Goal: Task Accomplishment & Management: Complete application form

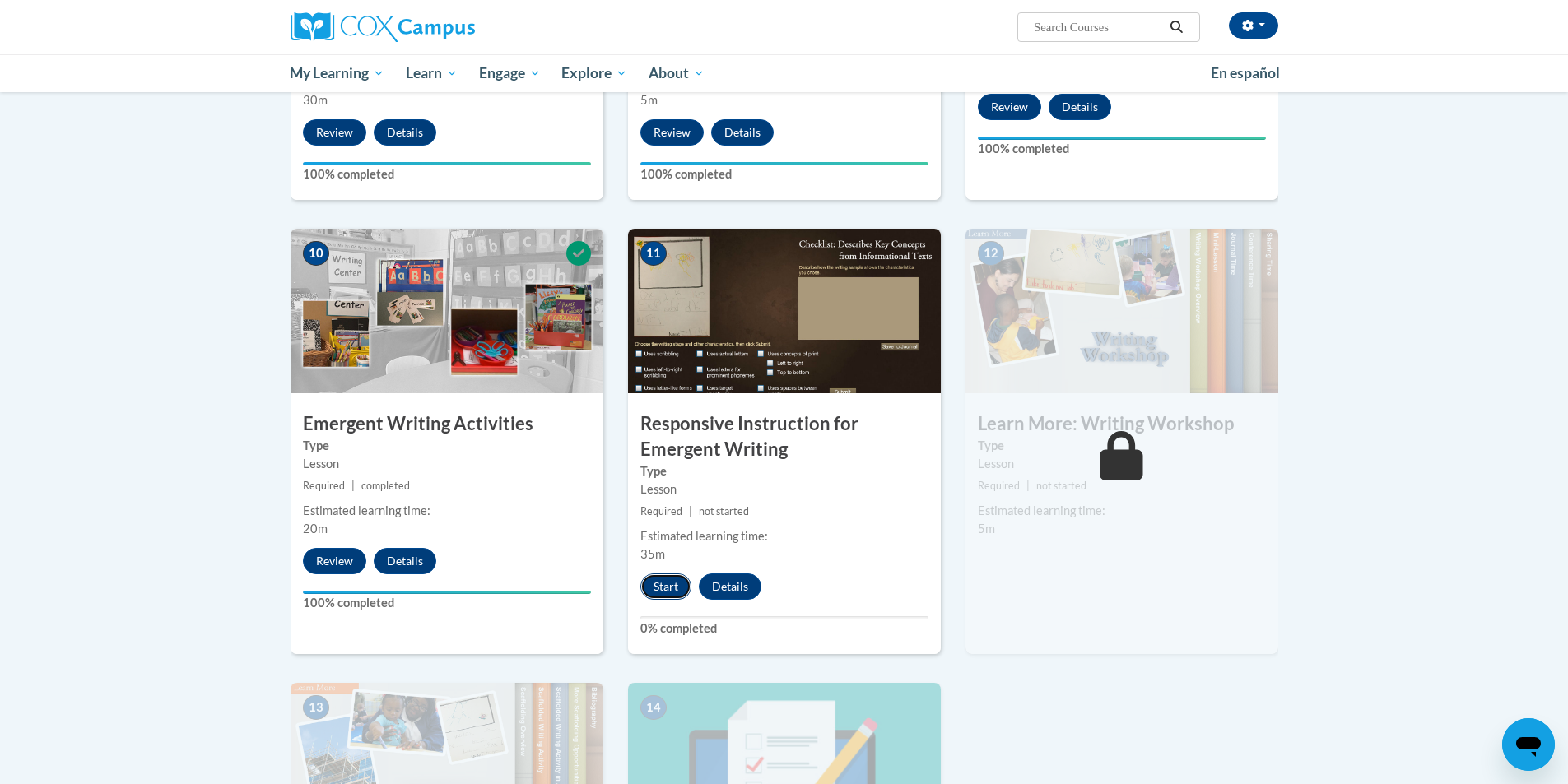
click at [660, 573] on button "Start" at bounding box center [666, 586] width 51 height 26
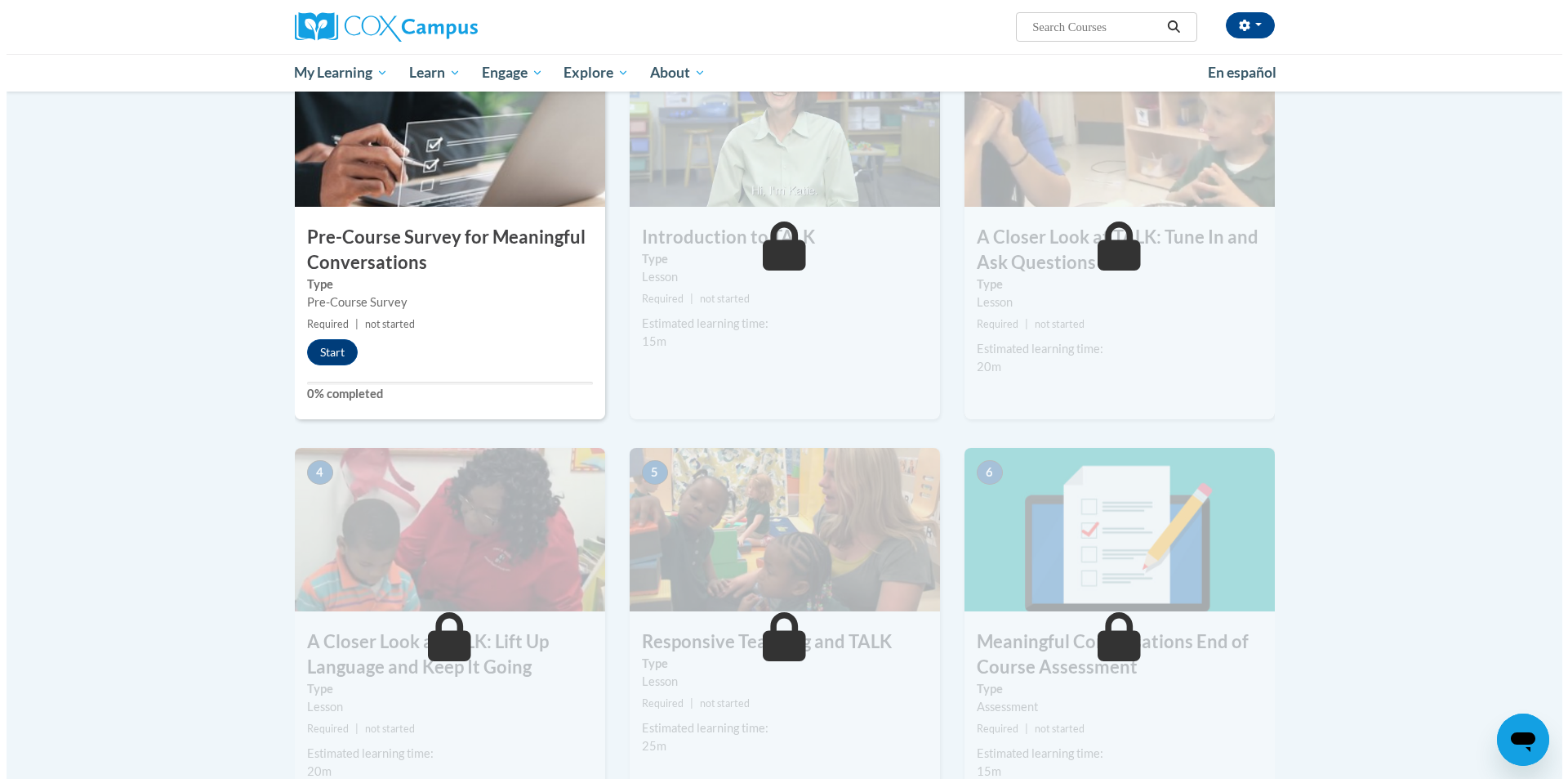
scroll to position [490, 0]
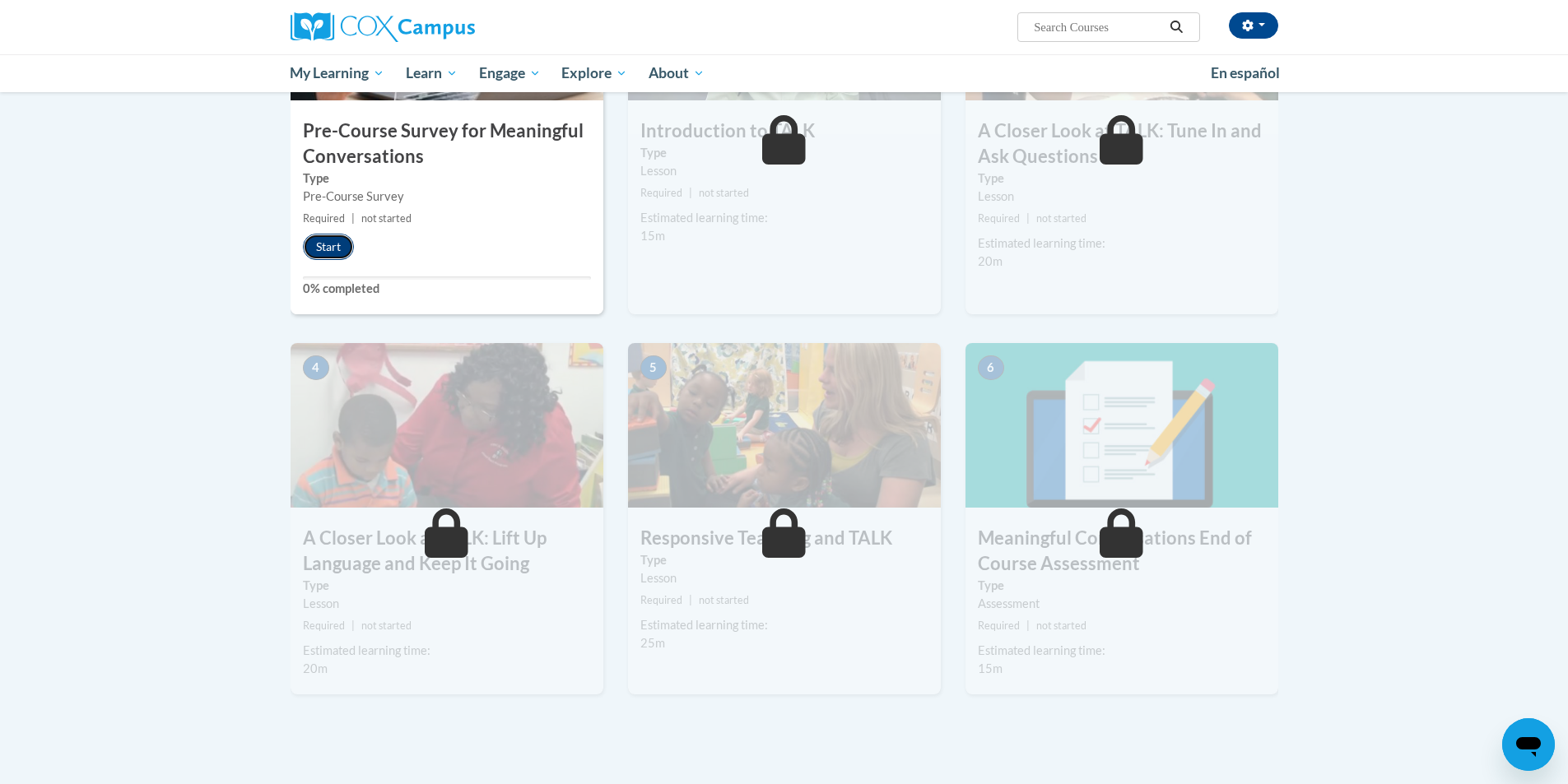
click at [338, 240] on button "Start" at bounding box center [328, 247] width 51 height 26
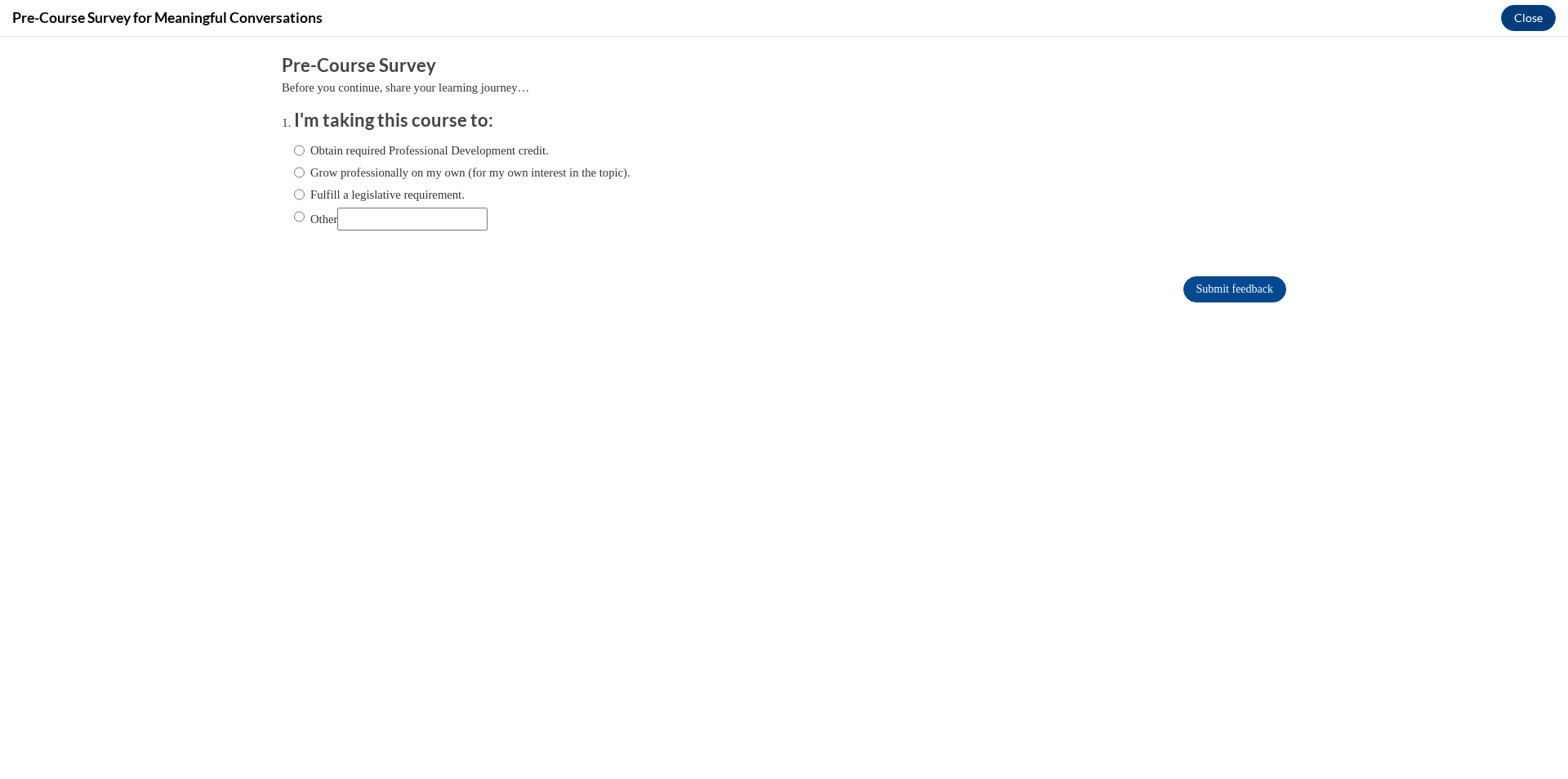
scroll to position [0, 0]
click at [376, 157] on label "Obtain required Professional Development credit." at bounding box center [422, 150] width 255 height 18
click at [304, 157] on input "Obtain required Professional Development credit." at bounding box center [300, 150] width 11 height 18
radio input "true"
click at [1194, 293] on input "Submit feedback" at bounding box center [1235, 289] width 103 height 26
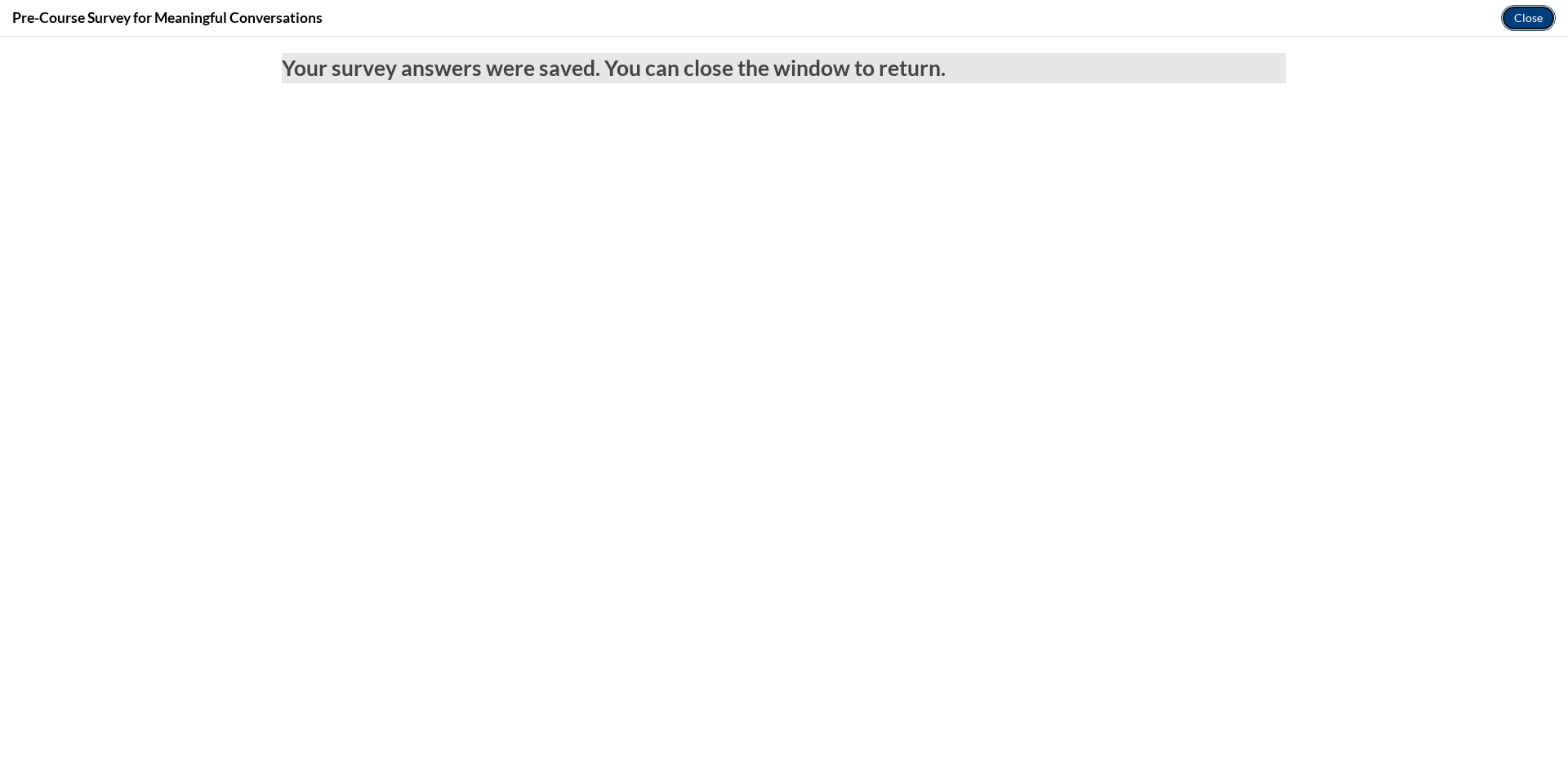
click at [1521, 9] on button "Close" at bounding box center [1528, 18] width 55 height 26
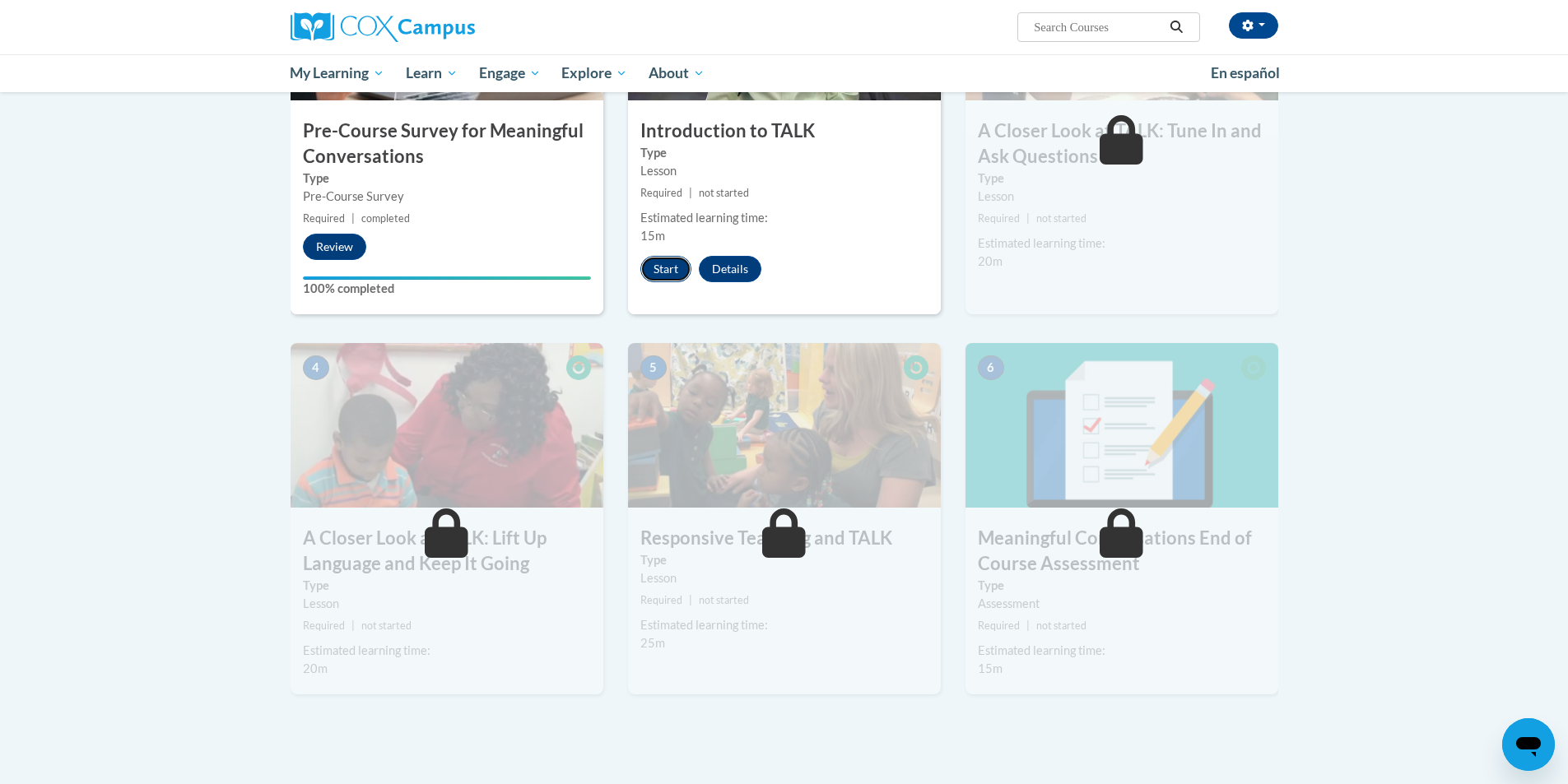
click at [677, 256] on button "Start" at bounding box center [666, 269] width 51 height 26
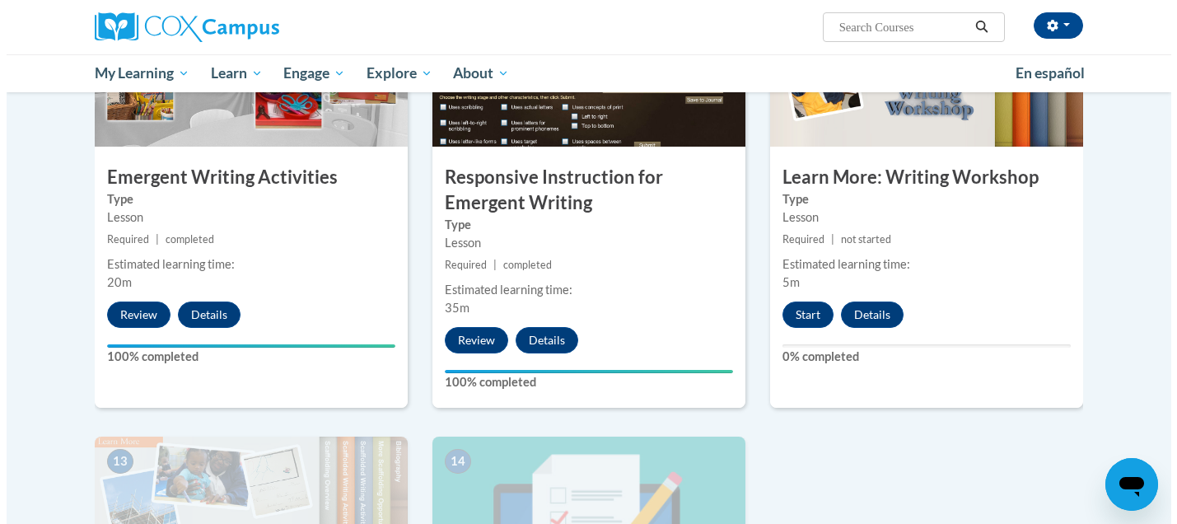
scroll to position [1894, 0]
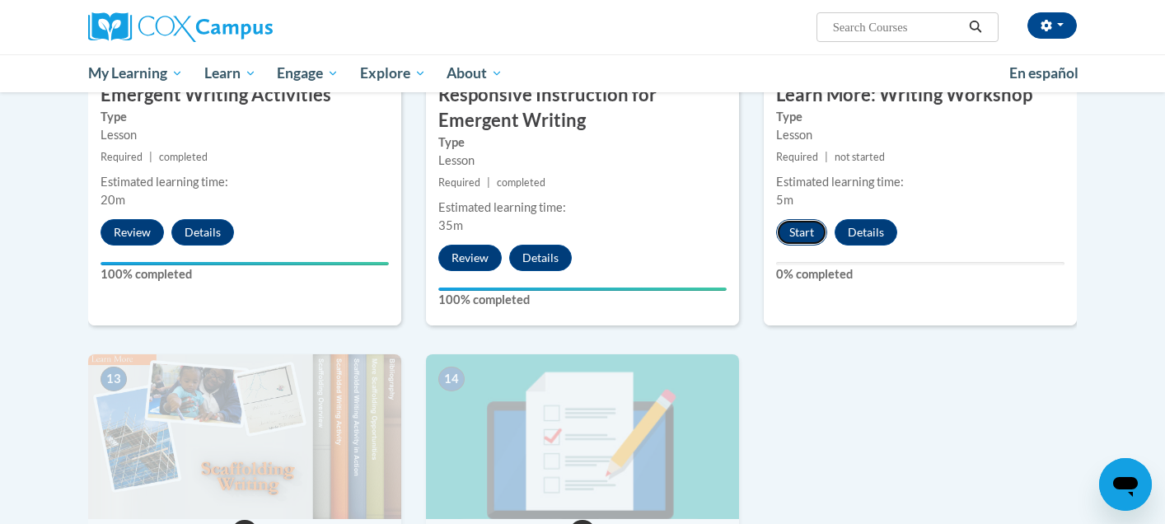
click at [805, 219] on button "Start" at bounding box center [801, 232] width 51 height 26
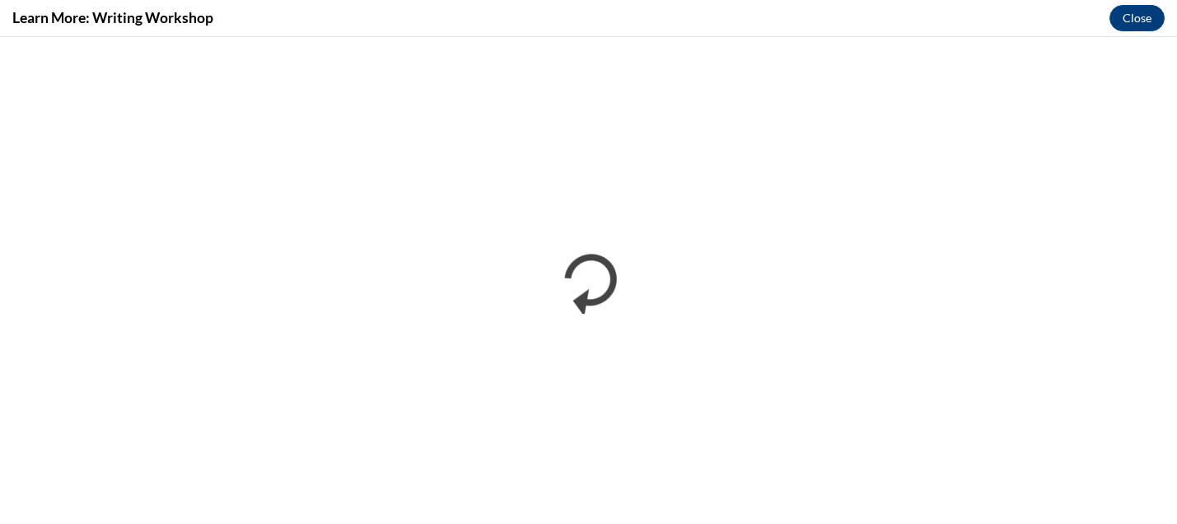
scroll to position [0, 0]
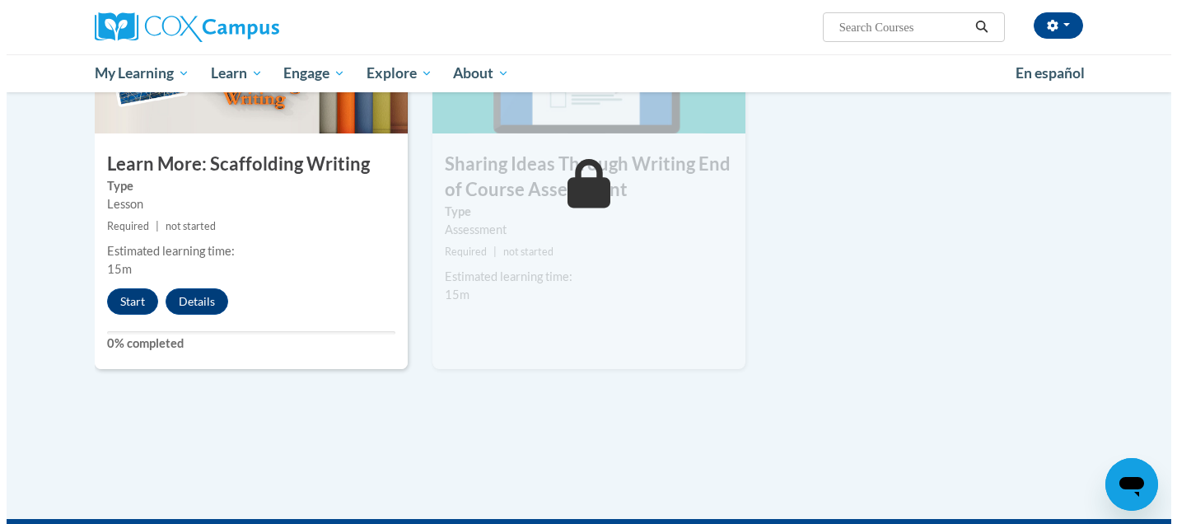
scroll to position [2281, 0]
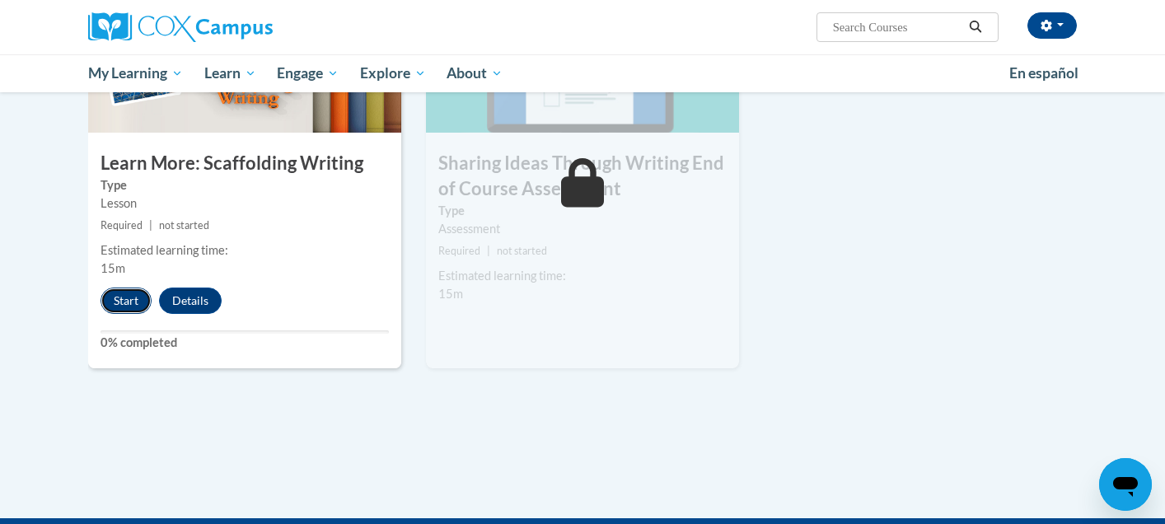
click at [135, 287] on button "Start" at bounding box center [125, 300] width 51 height 26
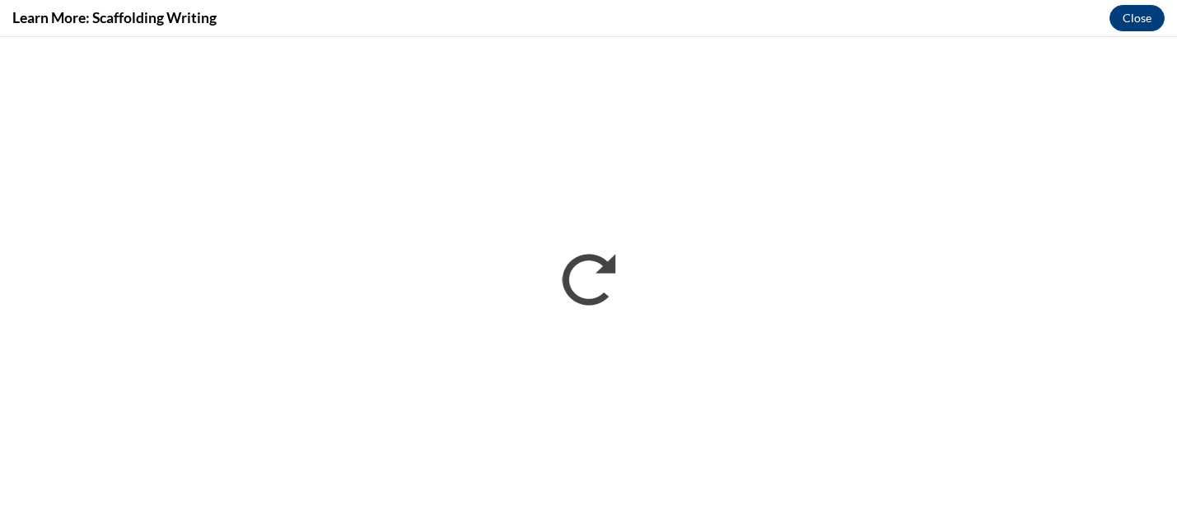
scroll to position [0, 0]
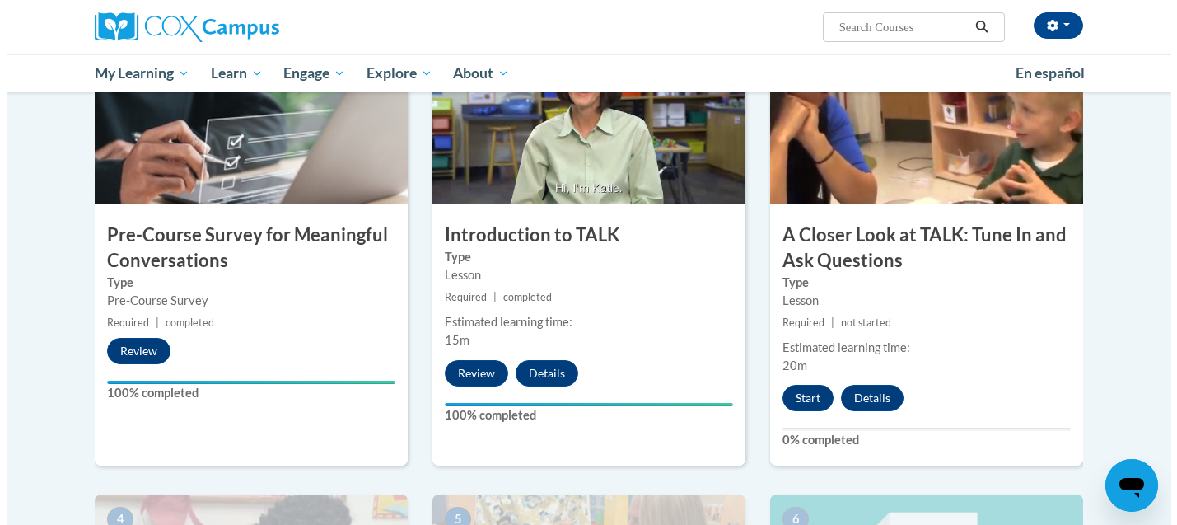
scroll to position [494, 0]
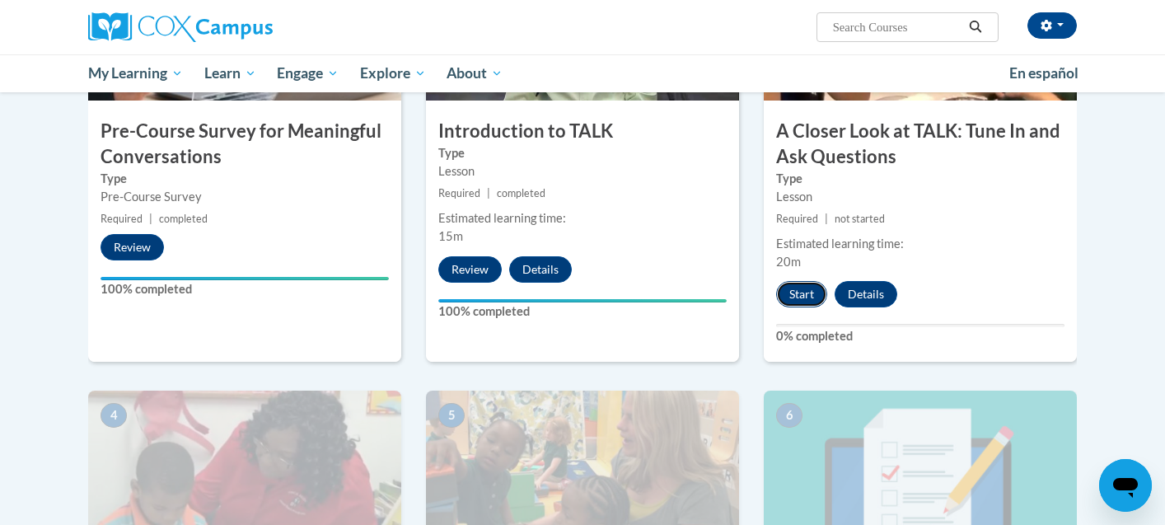
click at [807, 301] on button "Start" at bounding box center [801, 294] width 51 height 26
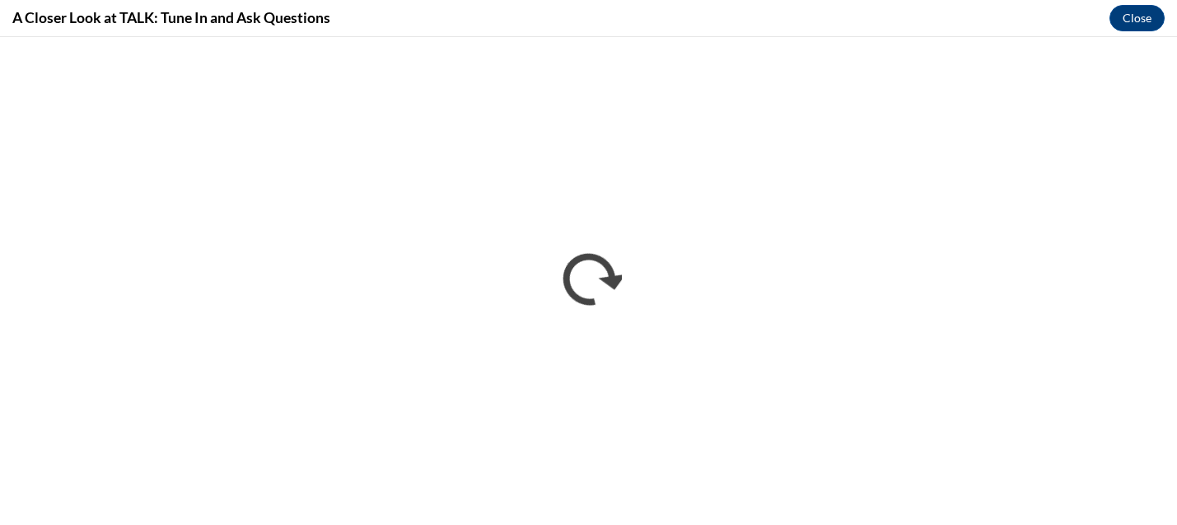
scroll to position [0, 0]
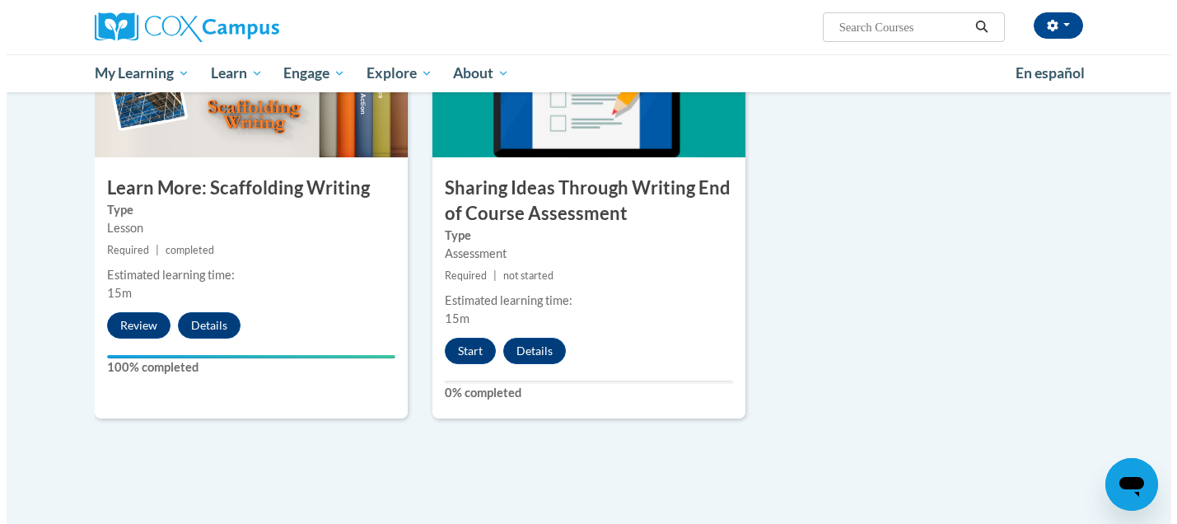
scroll to position [2306, 0]
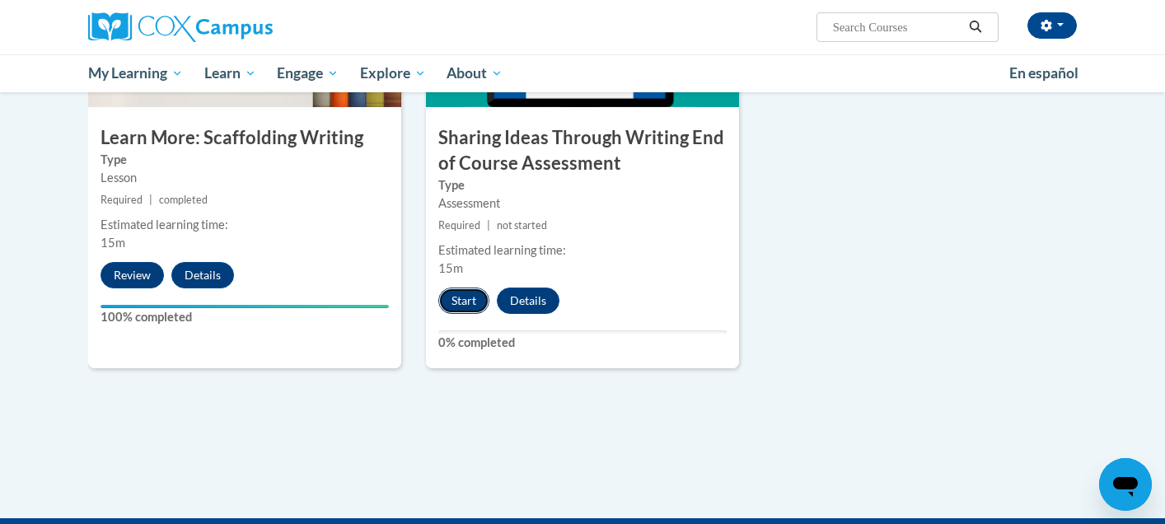
click at [463, 287] on button "Start" at bounding box center [463, 300] width 51 height 26
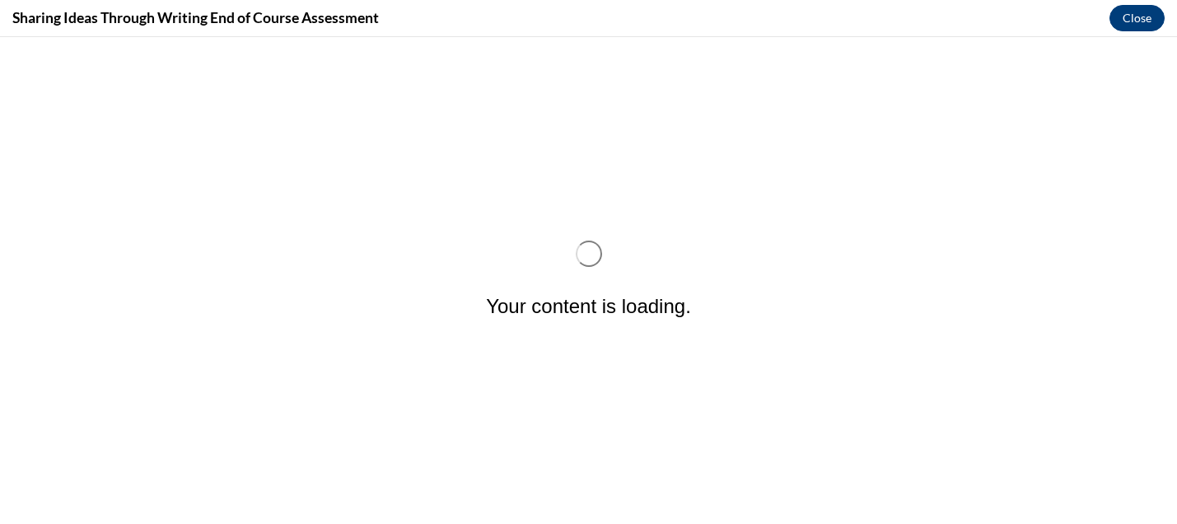
scroll to position [0, 0]
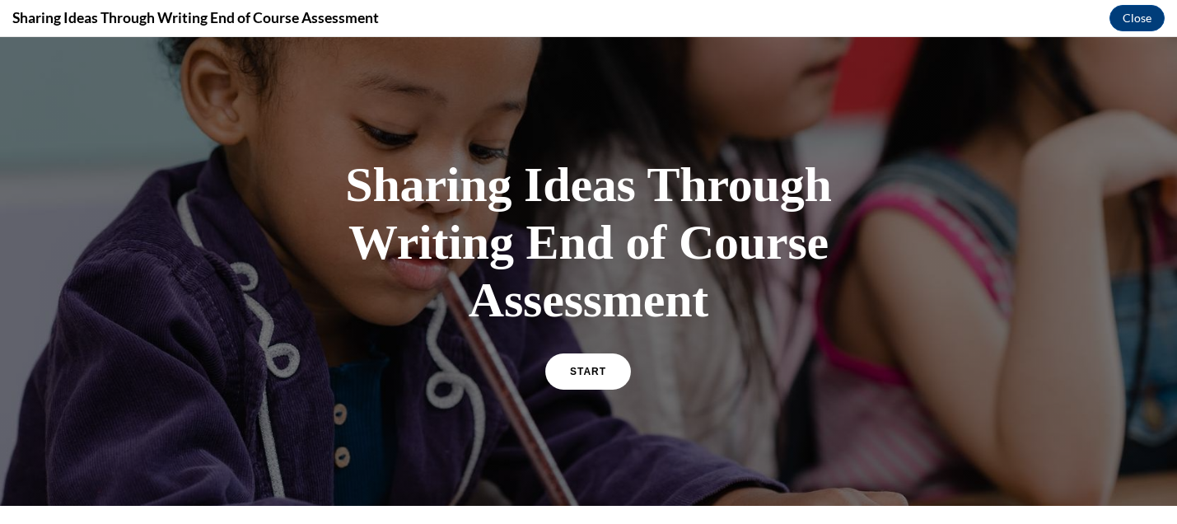
click at [223, 156] on div at bounding box center [588, 271] width 1177 height 469
click at [591, 392] on div "START" at bounding box center [588, 378] width 86 height 50
click at [585, 351] on div "Sharing Ideas Through Writing End of Course Assessment START" at bounding box center [589, 271] width 494 height 264
click at [604, 381] on link "START" at bounding box center [589, 372] width 90 height 38
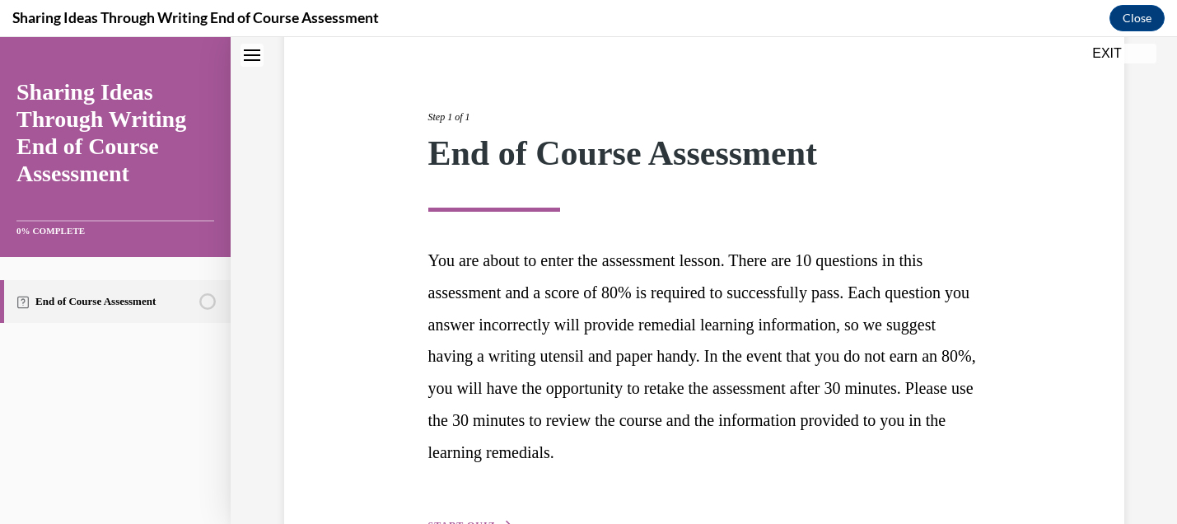
scroll to position [267, 0]
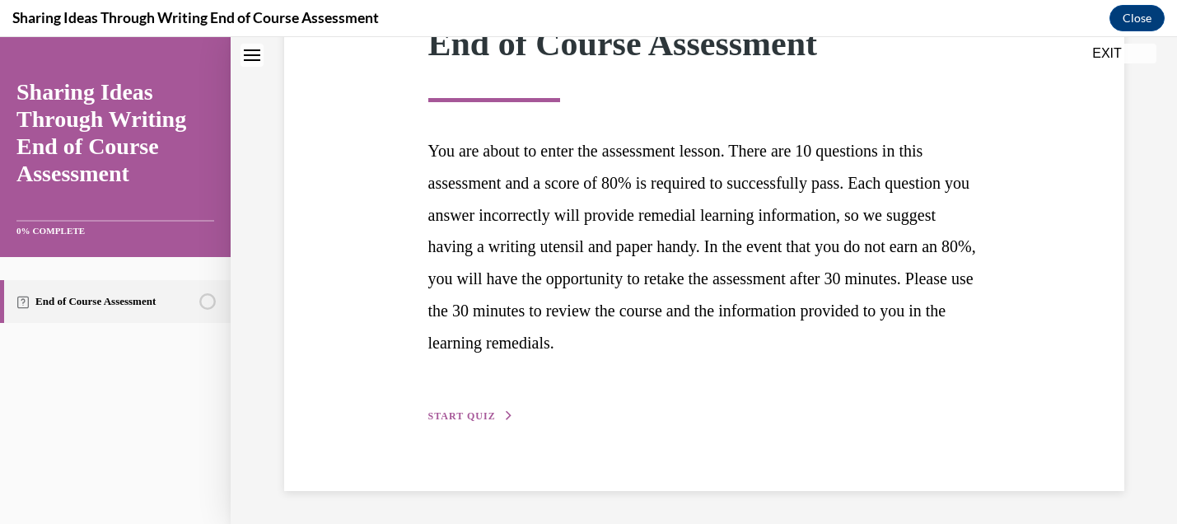
click at [480, 413] on span "START QUIZ" at bounding box center [462, 416] width 68 height 12
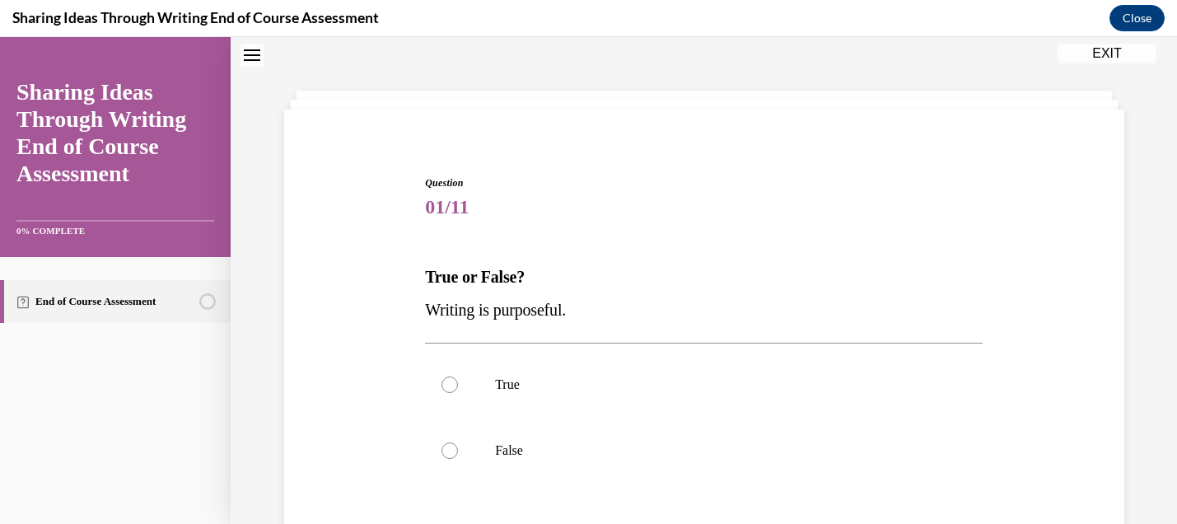
scroll to position [82, 0]
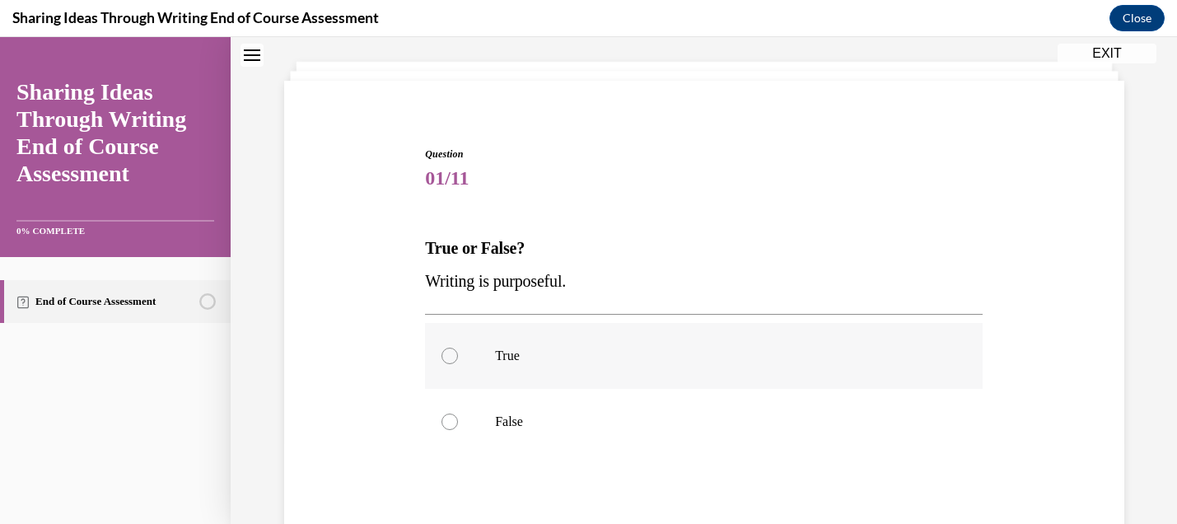
drag, startPoint x: 481, startPoint y: 365, endPoint x: 493, endPoint y: 365, distance: 12.4
click at [483, 365] on label "True" at bounding box center [704, 356] width 558 height 66
click at [458, 364] on input "True" at bounding box center [449, 356] width 16 height 16
radio input "true"
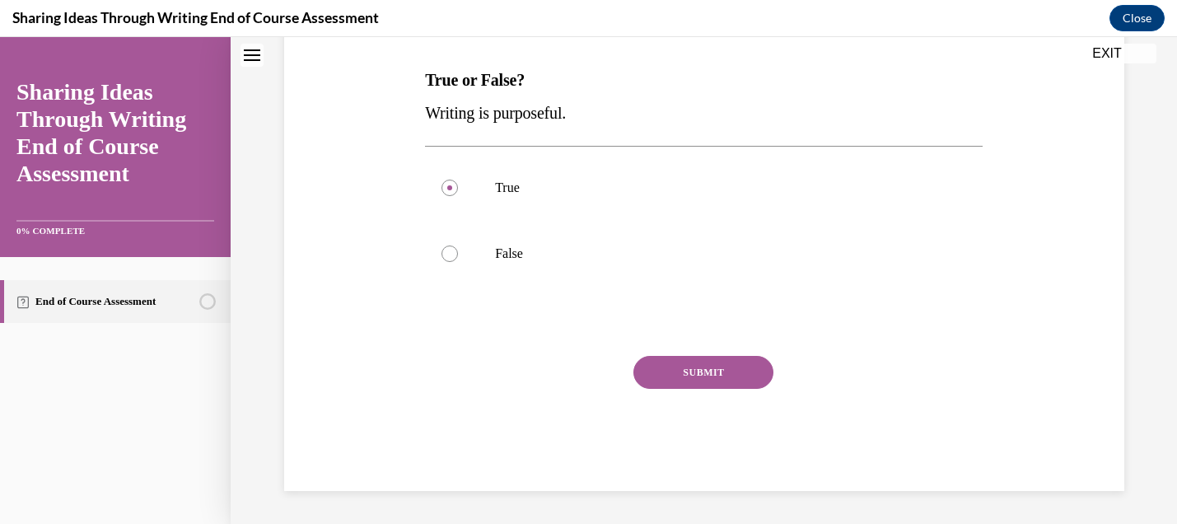
click at [721, 367] on button "SUBMIT" at bounding box center [703, 372] width 140 height 33
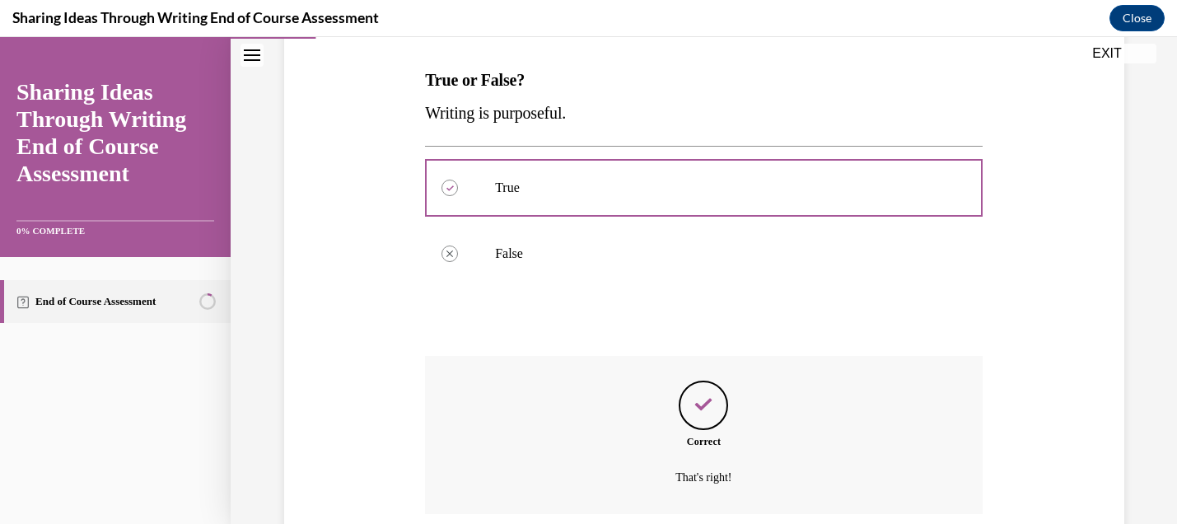
scroll to position [384, 0]
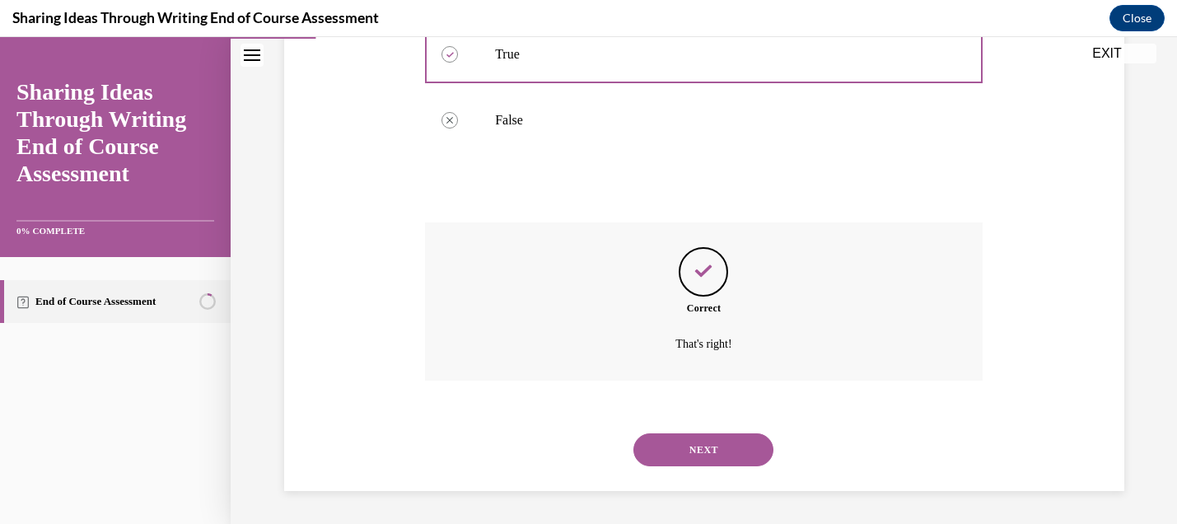
click at [728, 442] on button "NEXT" at bounding box center [703, 449] width 140 height 33
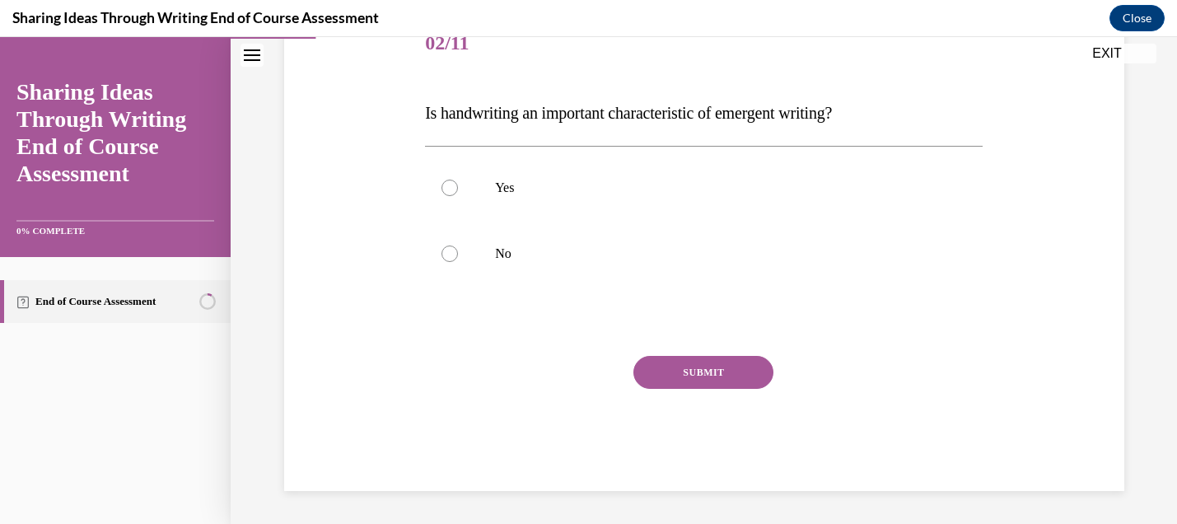
scroll to position [183, 0]
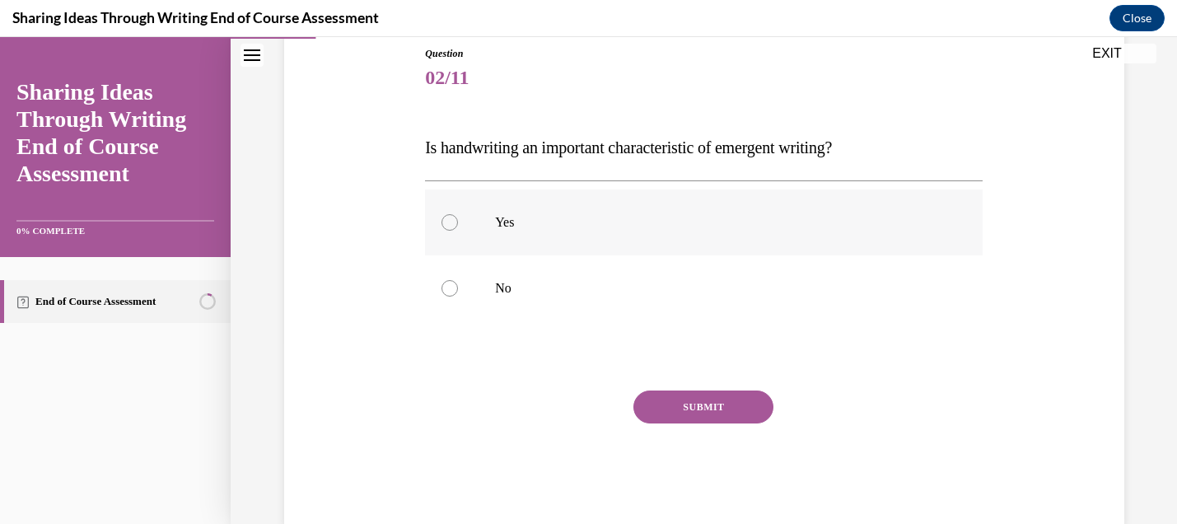
click at [751, 233] on label "Yes" at bounding box center [704, 222] width 558 height 66
click at [458, 231] on input "Yes" at bounding box center [449, 222] width 16 height 16
radio input "true"
click at [723, 406] on button "SUBMIT" at bounding box center [703, 406] width 140 height 33
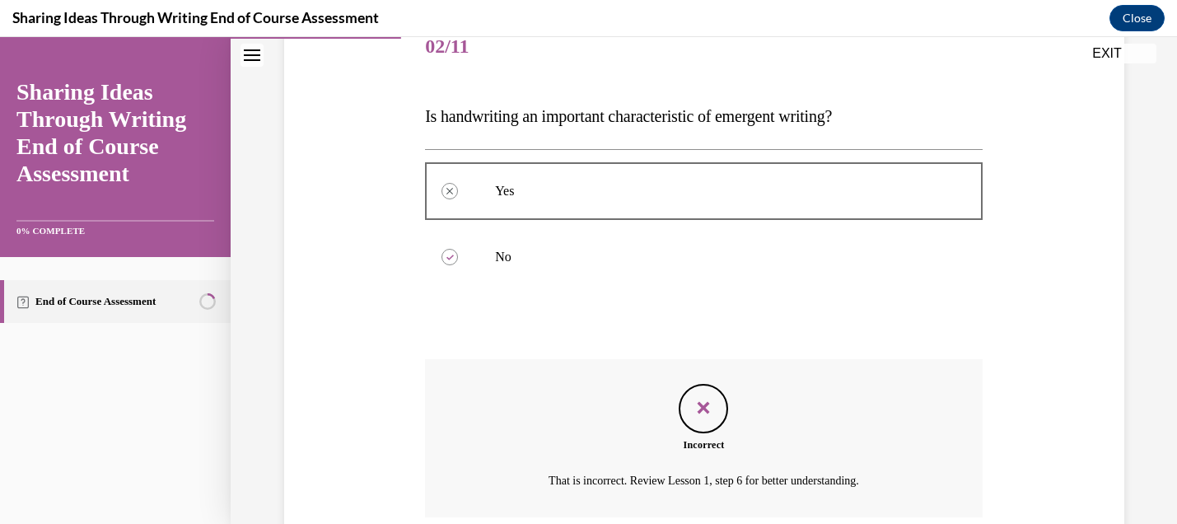
scroll to position [351, 0]
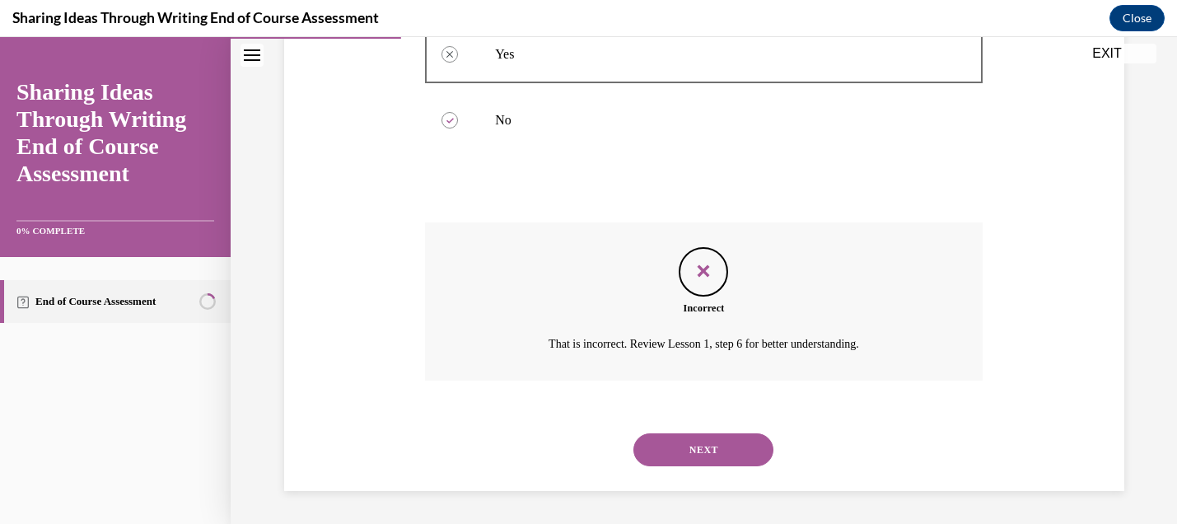
click at [722, 451] on button "NEXT" at bounding box center [703, 449] width 140 height 33
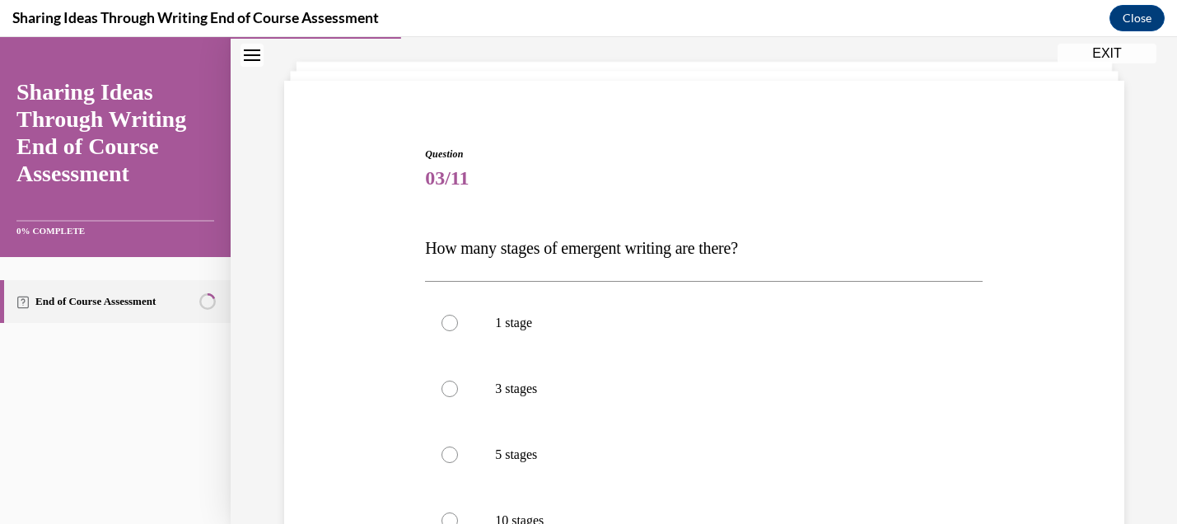
scroll to position [165, 0]
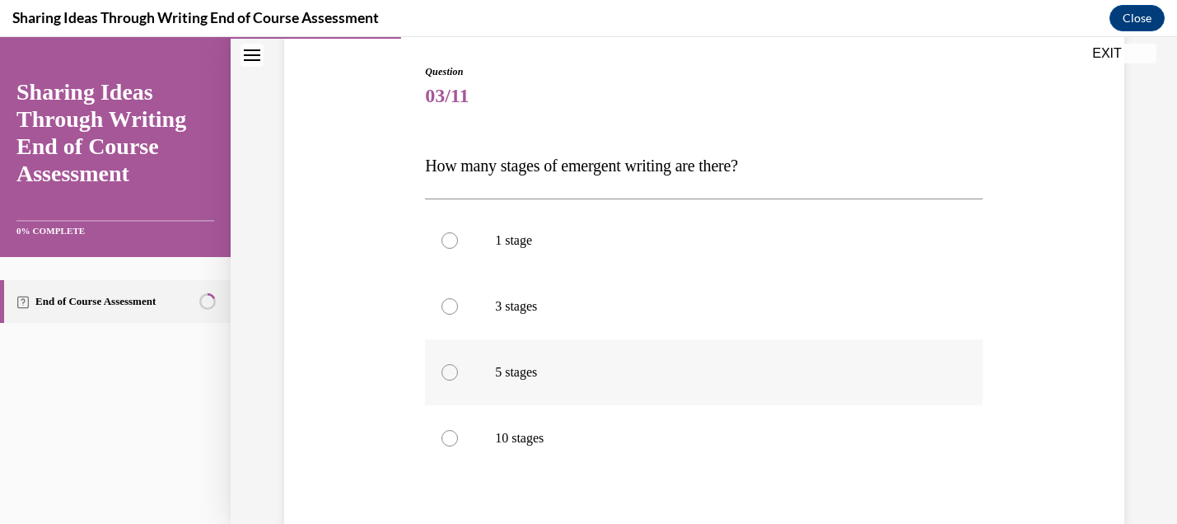
click at [607, 367] on p "5 stages" at bounding box center [718, 372] width 446 height 16
click at [458, 367] on input "5 stages" at bounding box center [449, 372] width 16 height 16
radio input "true"
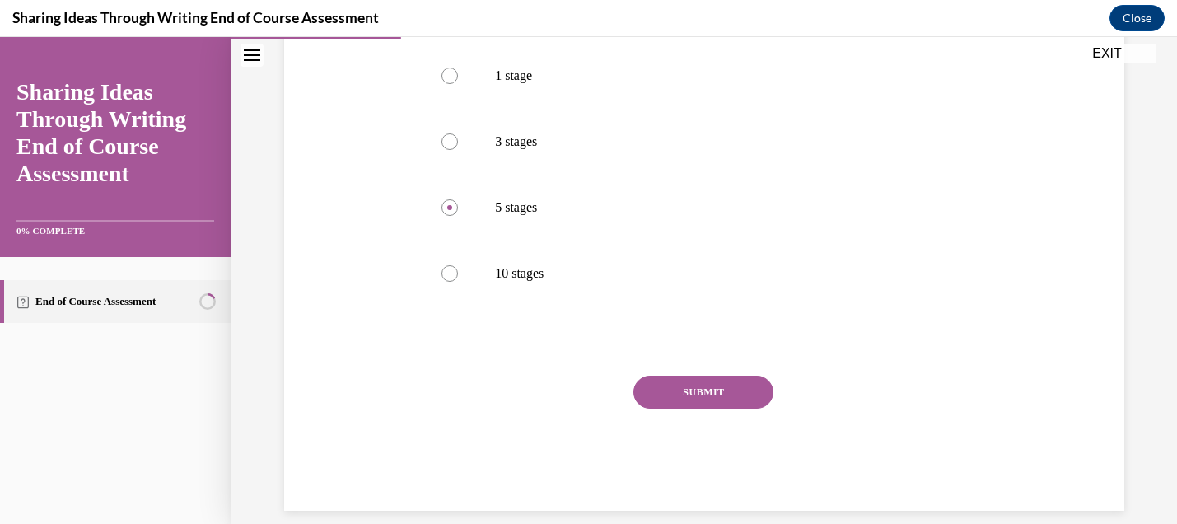
click at [716, 392] on button "SUBMIT" at bounding box center [703, 392] width 140 height 33
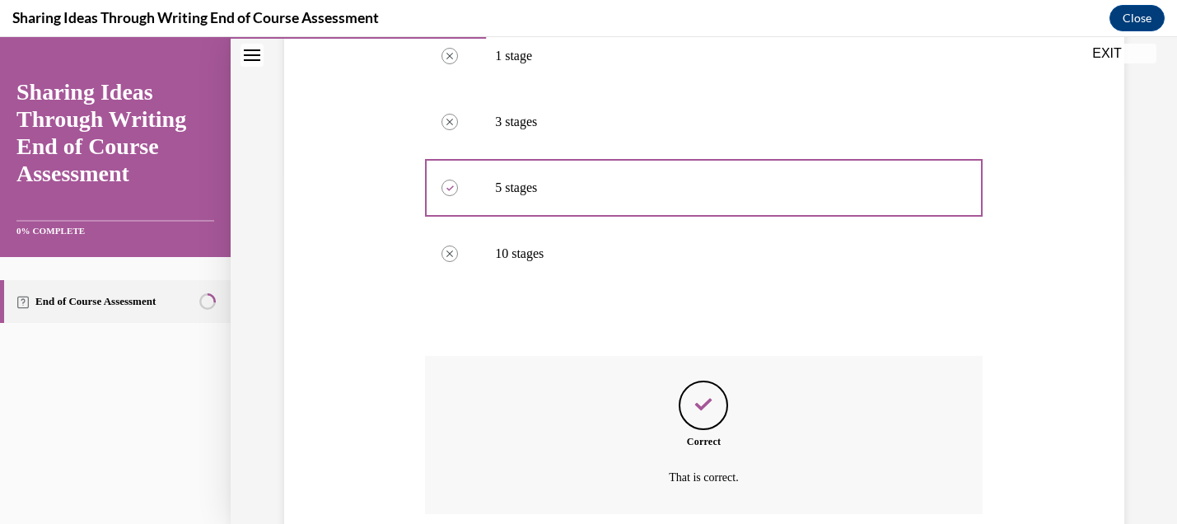
scroll to position [483, 0]
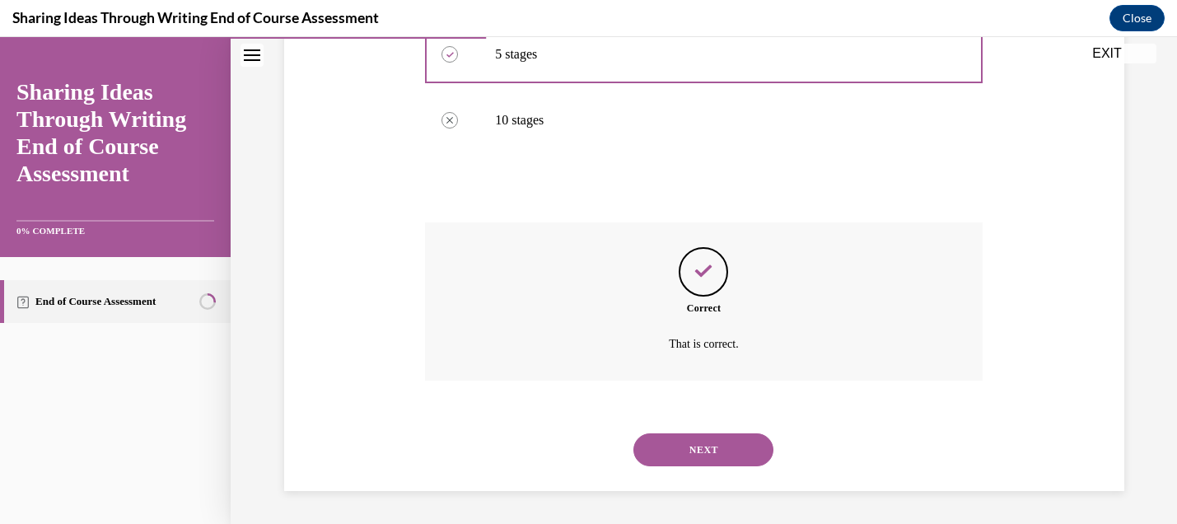
click at [714, 451] on button "NEXT" at bounding box center [703, 449] width 140 height 33
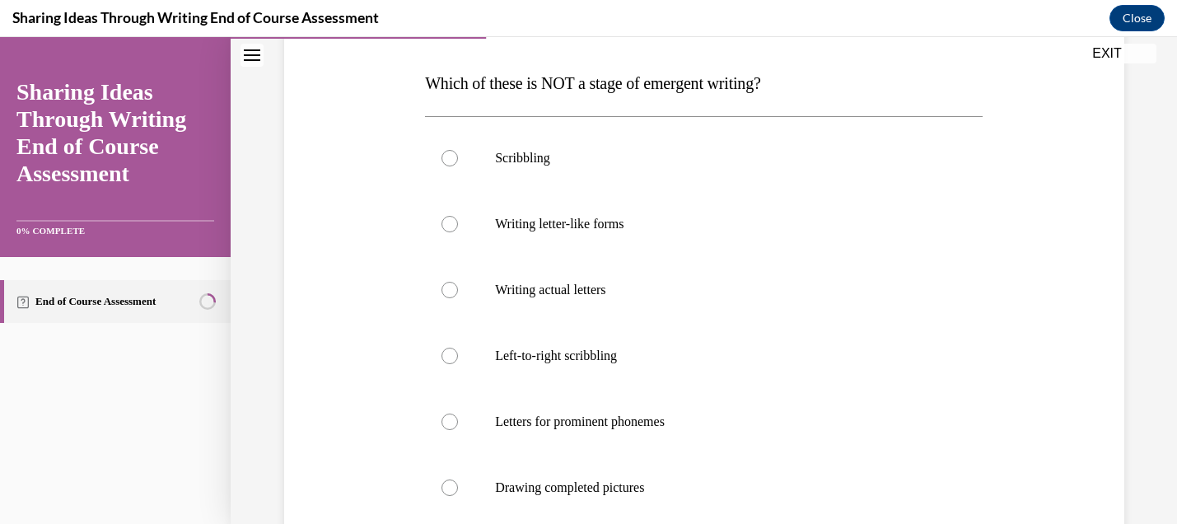
scroll to position [329, 0]
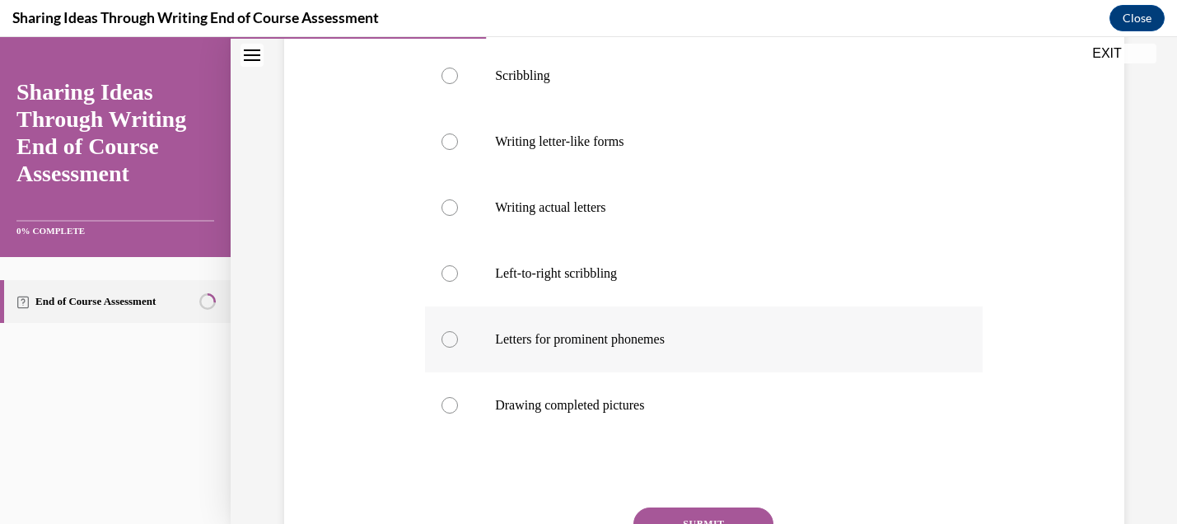
click at [637, 340] on p "Letters for prominent phonemes" at bounding box center [718, 339] width 446 height 16
click at [458, 340] on input "Letters for prominent phonemes" at bounding box center [449, 339] width 16 height 16
radio input "true"
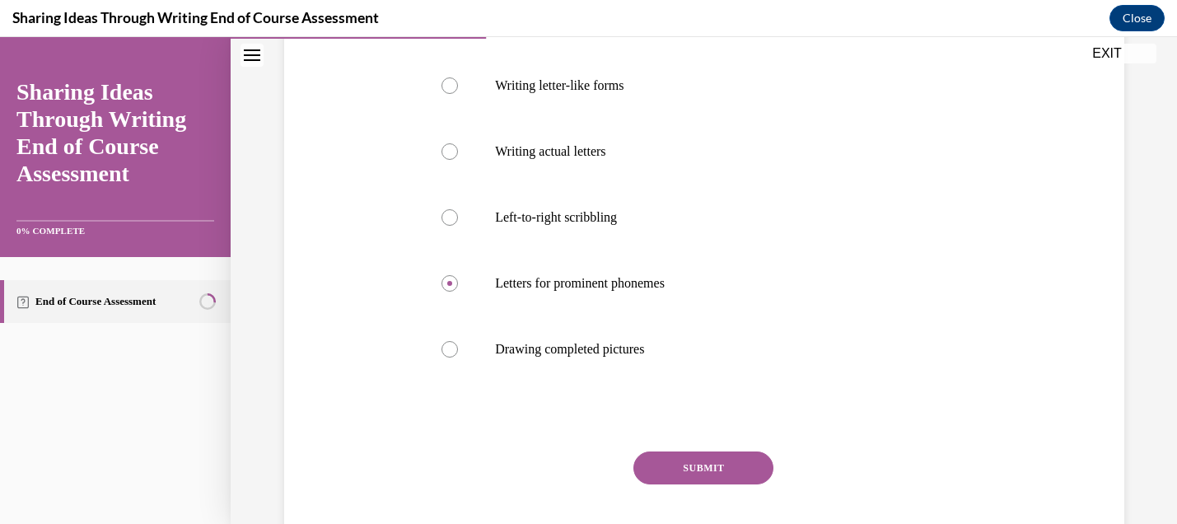
scroll to position [412, 0]
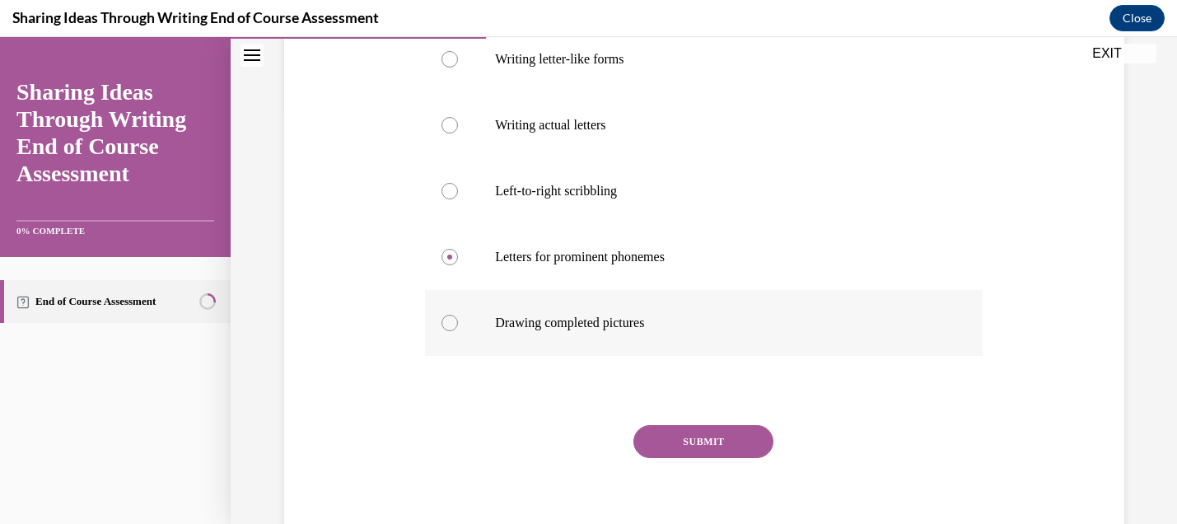
click at [589, 320] on p "Drawing completed pictures" at bounding box center [718, 323] width 446 height 16
click at [458, 320] on input "Drawing completed pictures" at bounding box center [449, 323] width 16 height 16
radio input "true"
click at [709, 440] on button "SUBMIT" at bounding box center [703, 441] width 140 height 33
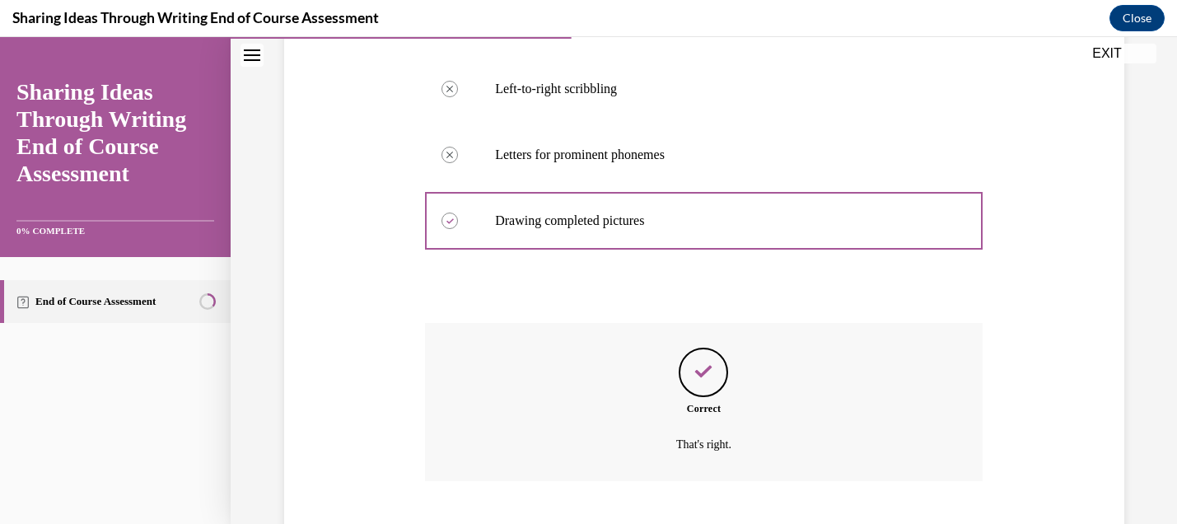
scroll to position [614, 0]
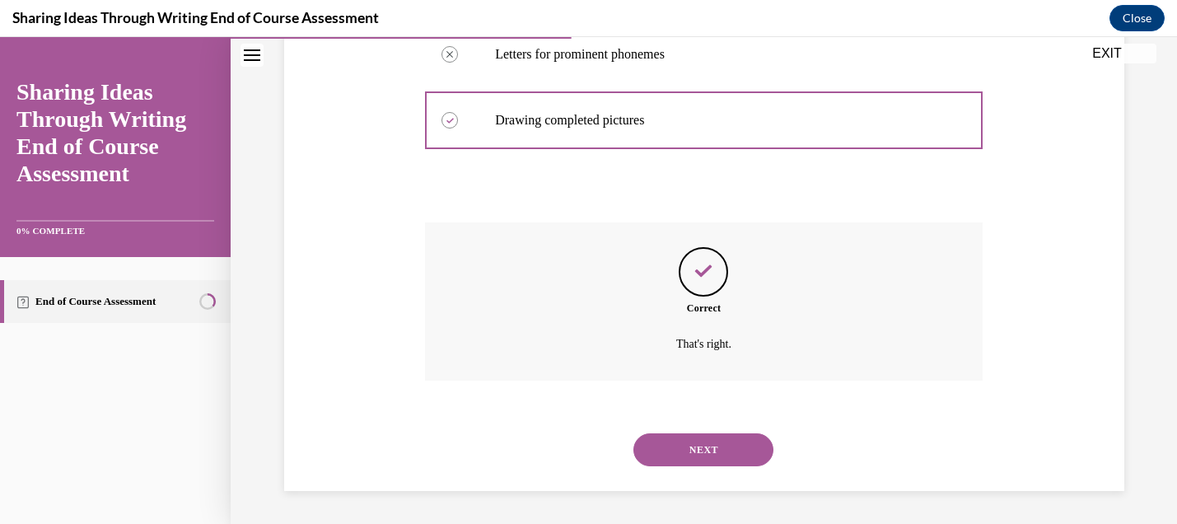
click at [890, 196] on div at bounding box center [704, 188] width 558 height 20
click at [670, 460] on button "NEXT" at bounding box center [703, 449] width 140 height 33
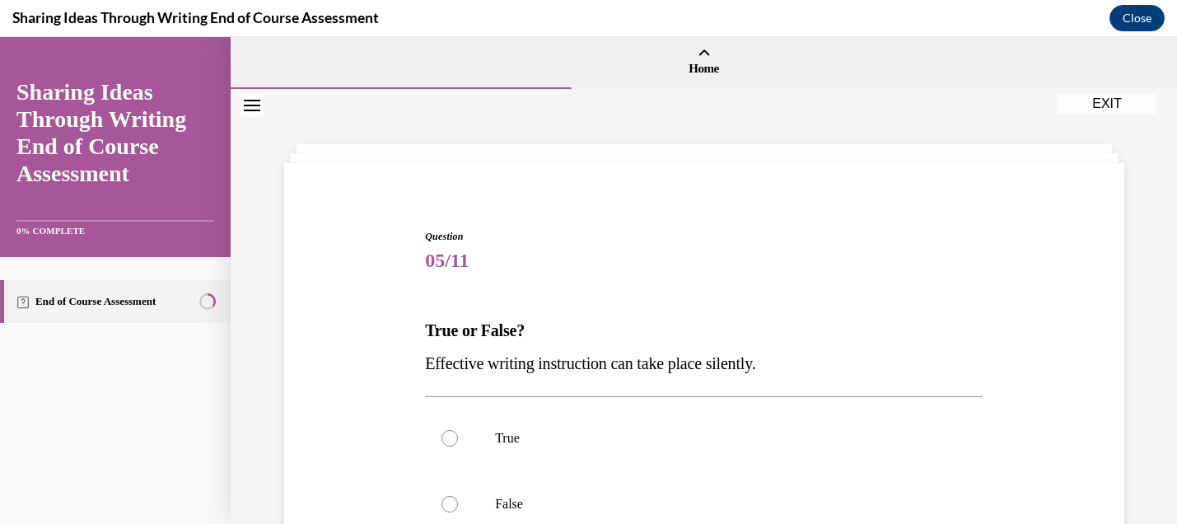
click at [623, 168] on div "Question 05/11 True or False? Effective writing instruction can take place sile…" at bounding box center [704, 452] width 840 height 578
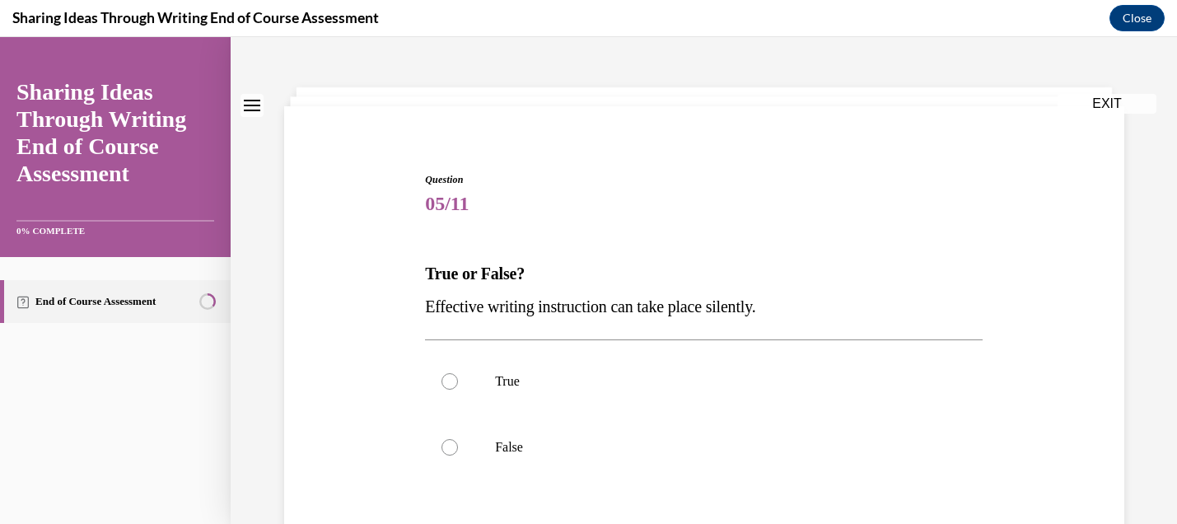
scroll to position [165, 0]
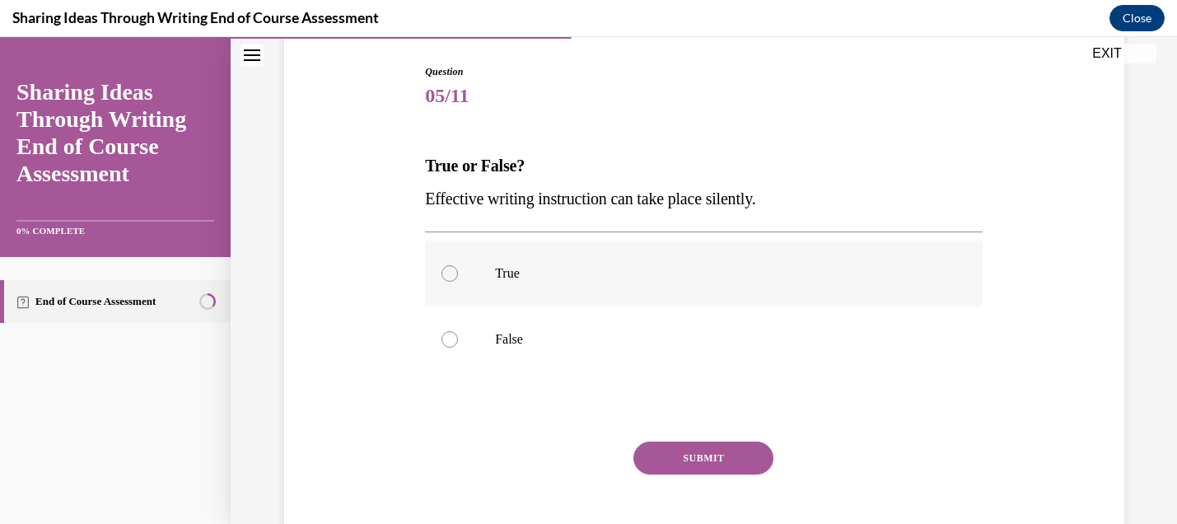
click at [600, 277] on p "True" at bounding box center [718, 273] width 446 height 16
click at [458, 277] on input "True" at bounding box center [449, 273] width 16 height 16
radio input "true"
click at [678, 461] on button "SUBMIT" at bounding box center [703, 457] width 140 height 33
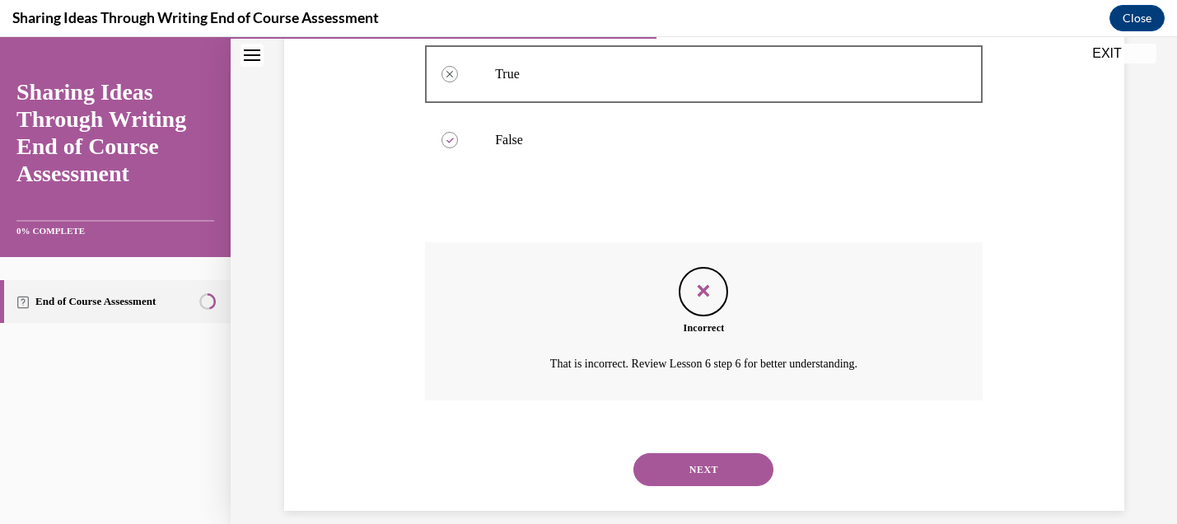
scroll to position [384, 0]
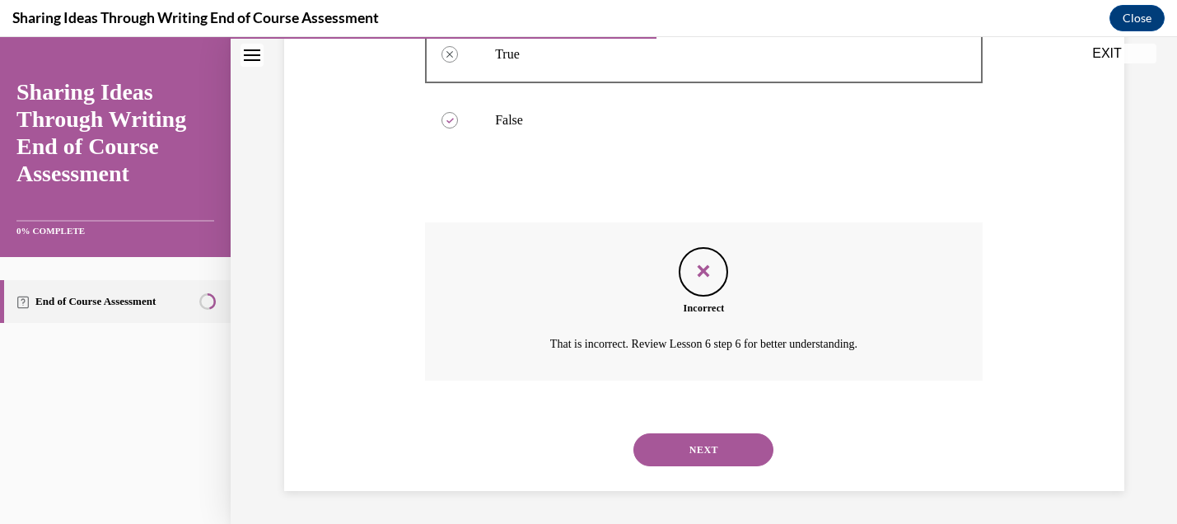
click at [694, 440] on button "NEXT" at bounding box center [703, 449] width 140 height 33
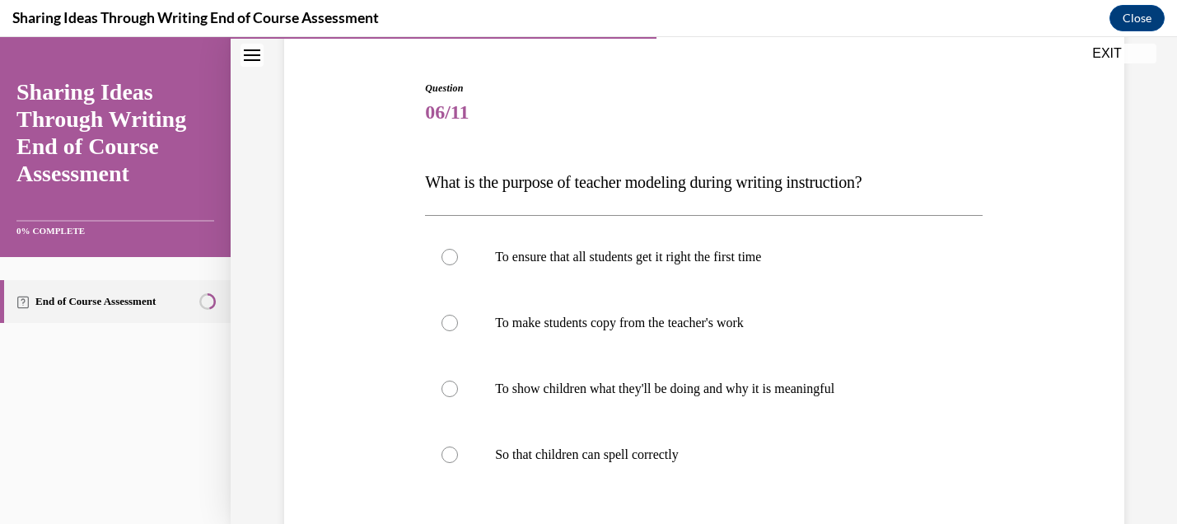
scroll to position [165, 0]
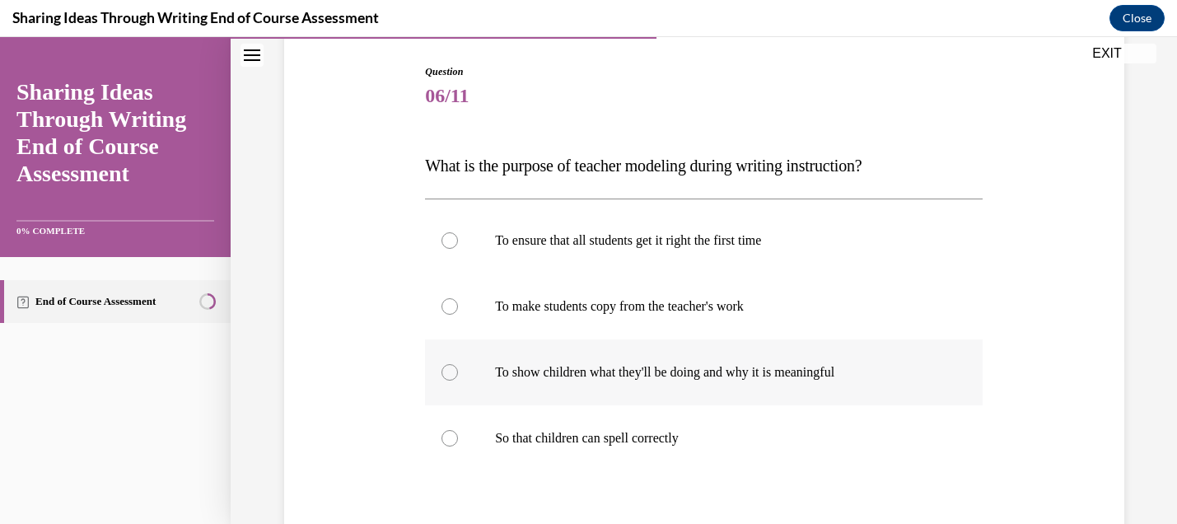
click at [703, 380] on p "To show children what they'll be doing and why it is meaningful" at bounding box center [718, 372] width 446 height 16
click at [458, 380] on input "To show children what they'll be doing and why it is meaningful" at bounding box center [449, 372] width 16 height 16
radio input "true"
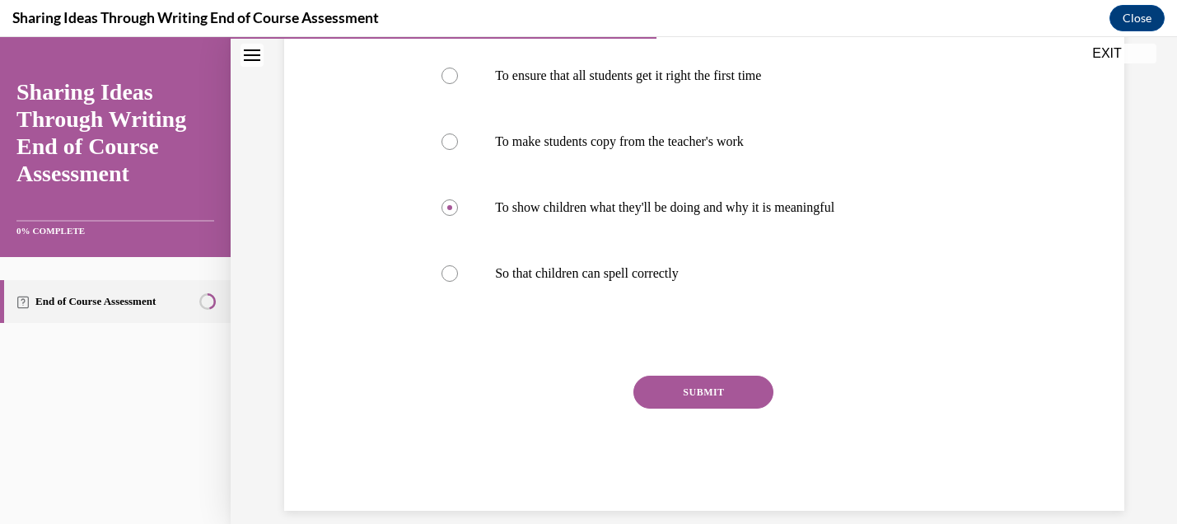
click at [712, 392] on button "SUBMIT" at bounding box center [703, 392] width 140 height 33
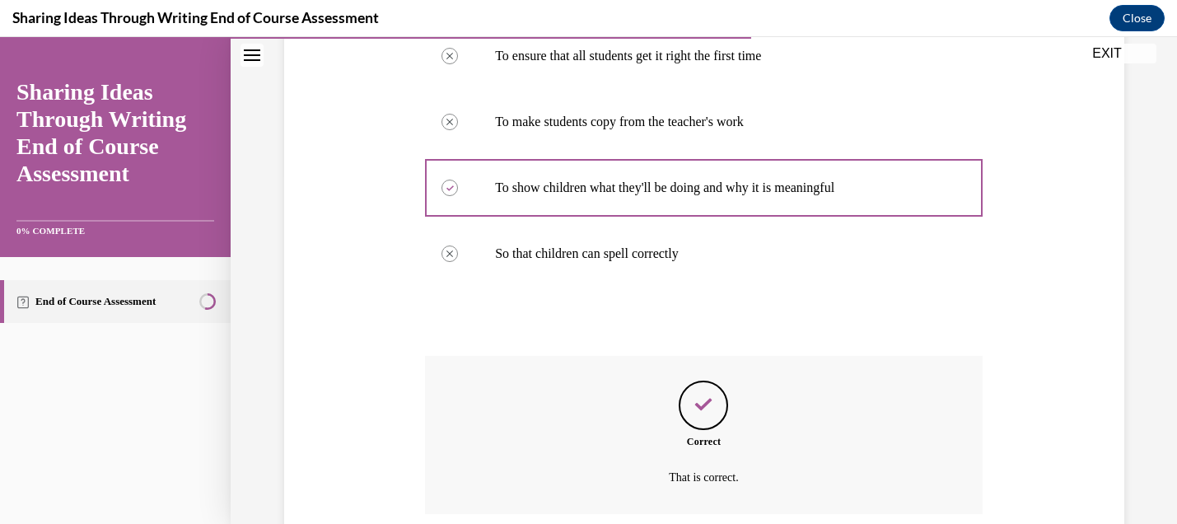
scroll to position [483, 0]
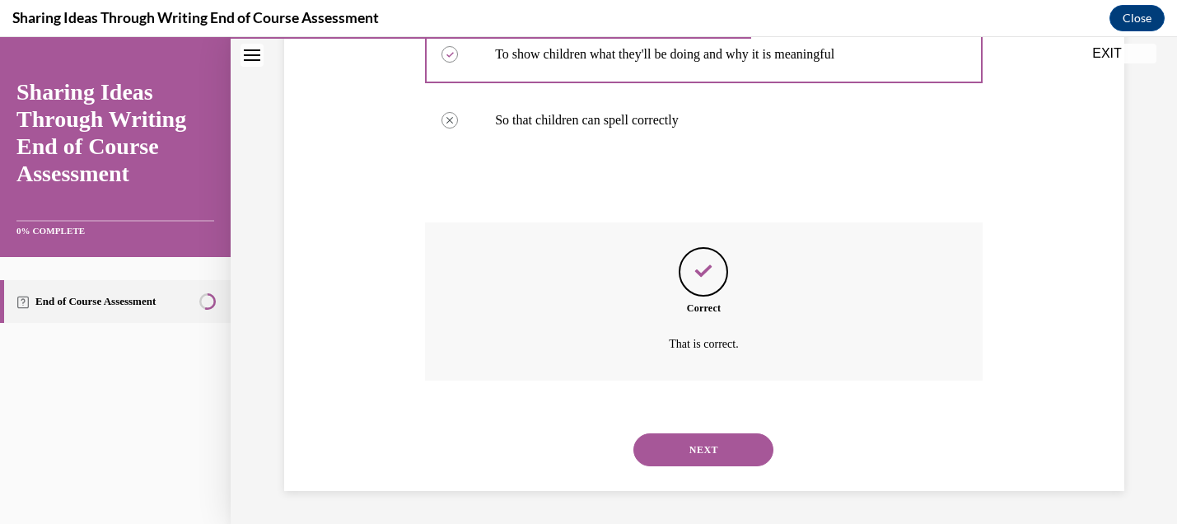
click at [713, 453] on button "NEXT" at bounding box center [703, 449] width 140 height 33
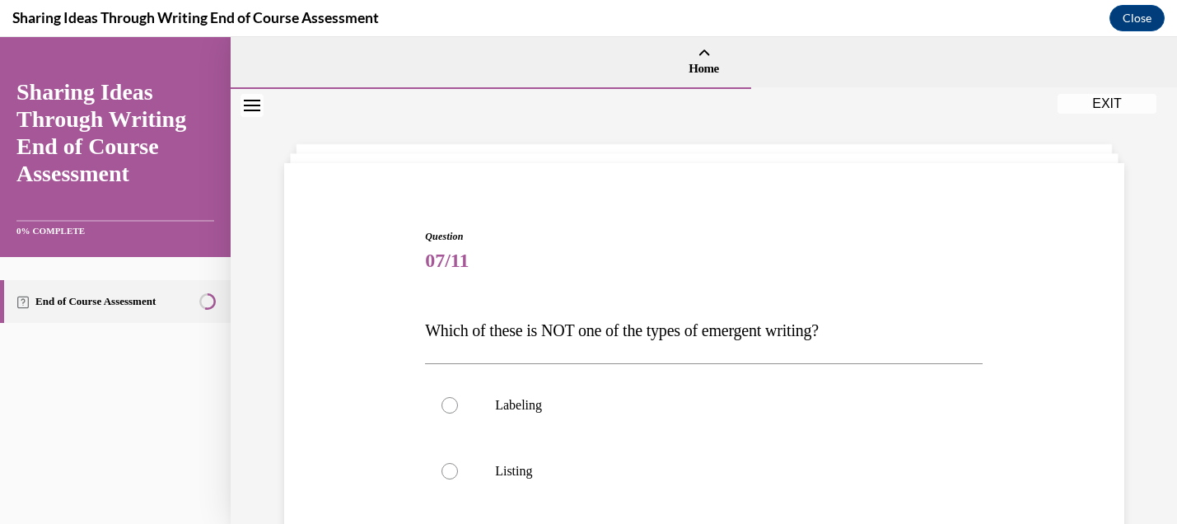
scroll to position [82, 0]
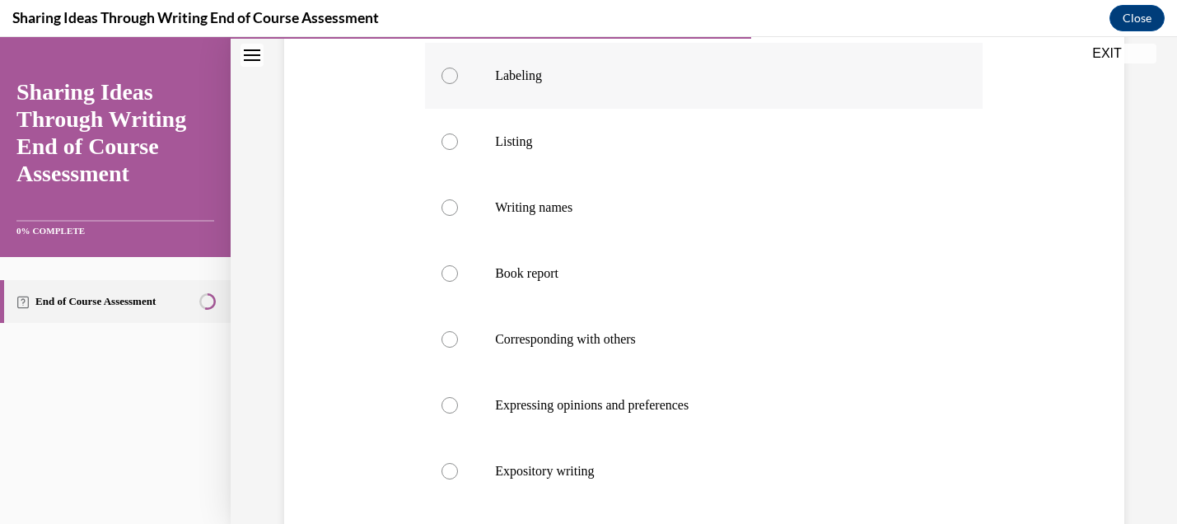
click at [591, 278] on p "Book report" at bounding box center [718, 273] width 446 height 16
click at [458, 278] on input "Book report" at bounding box center [449, 273] width 16 height 16
radio input "true"
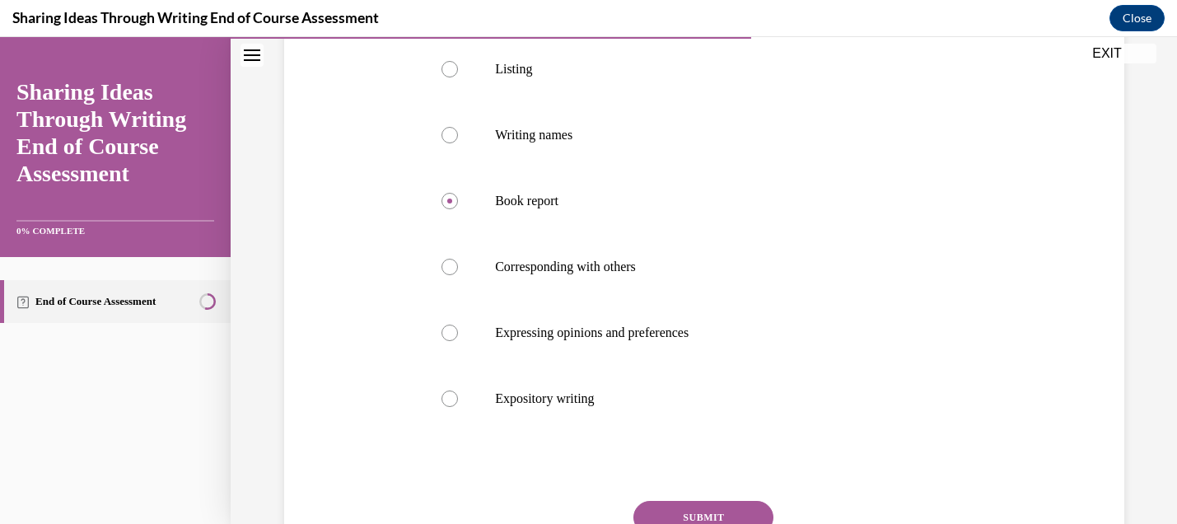
scroll to position [547, 0]
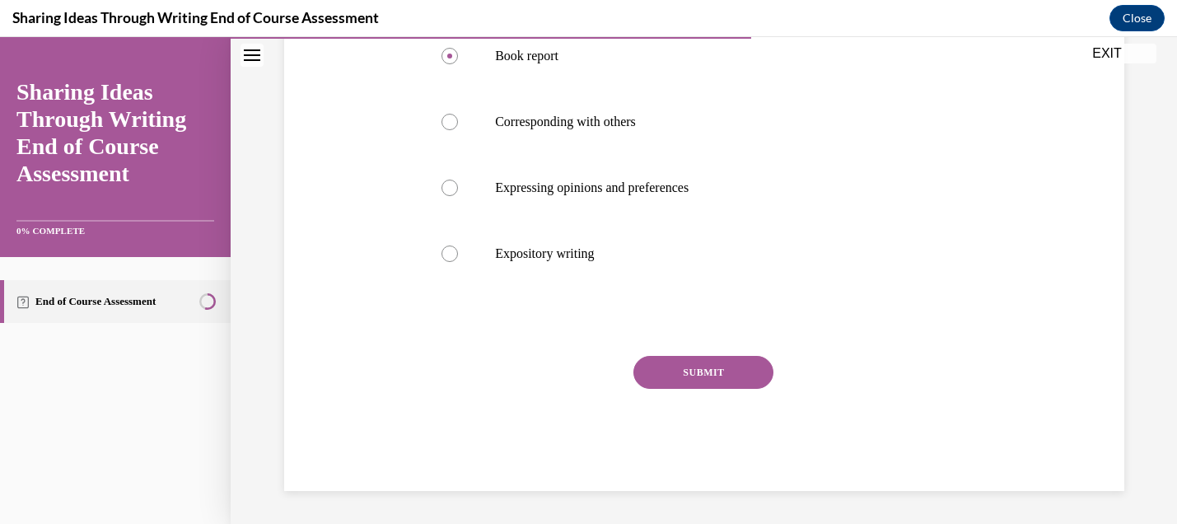
click at [718, 354] on div "Question 07/11 Which of these is NOT one of the types of emergent writing? Labe…" at bounding box center [704, 86] width 558 height 809
click at [731, 374] on button "SUBMIT" at bounding box center [703, 372] width 140 height 33
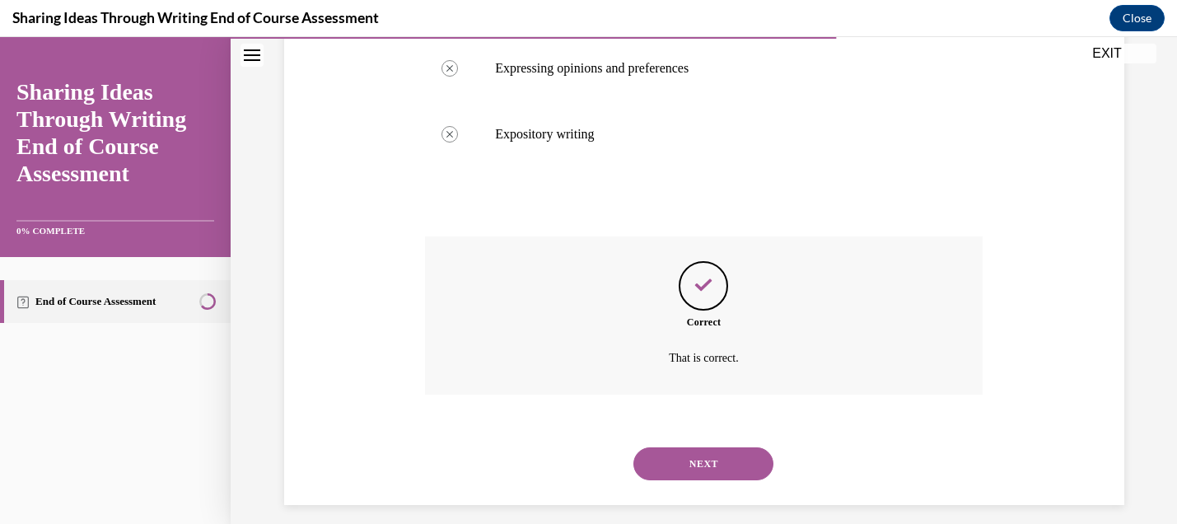
scroll to position [680, 0]
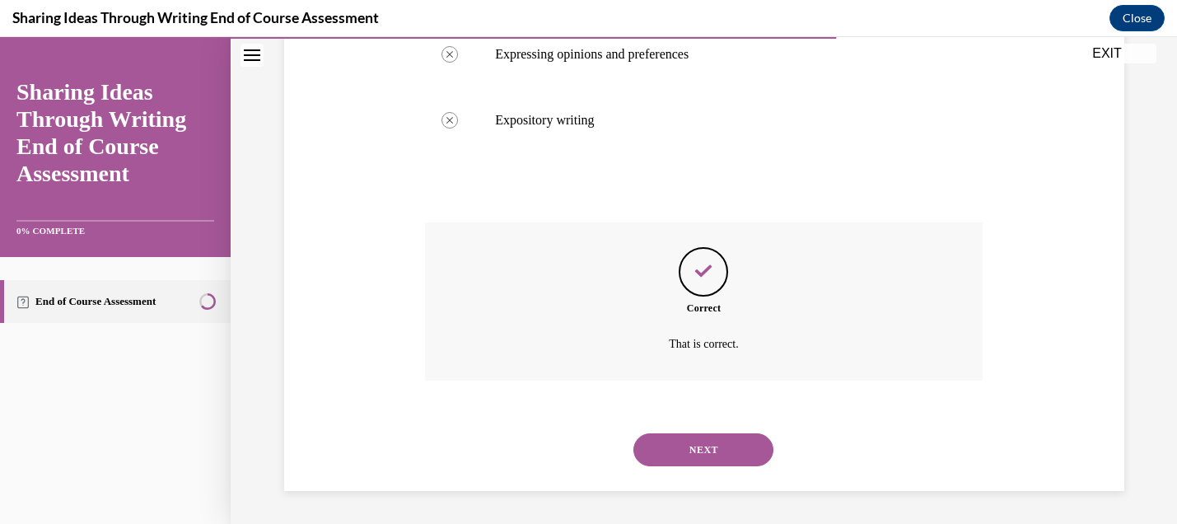
click at [735, 435] on button "NEXT" at bounding box center [703, 449] width 140 height 33
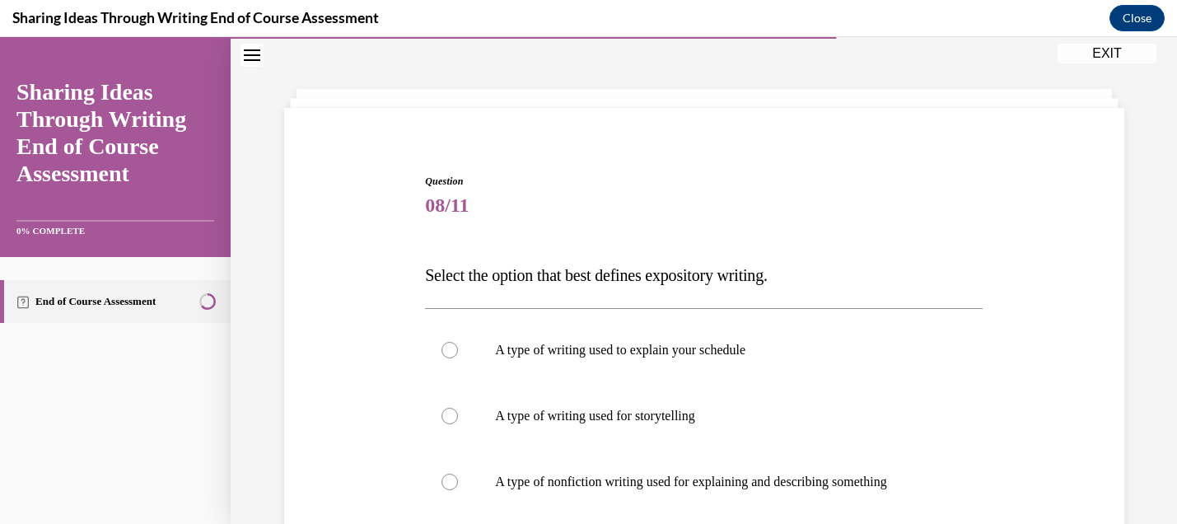
scroll to position [165, 0]
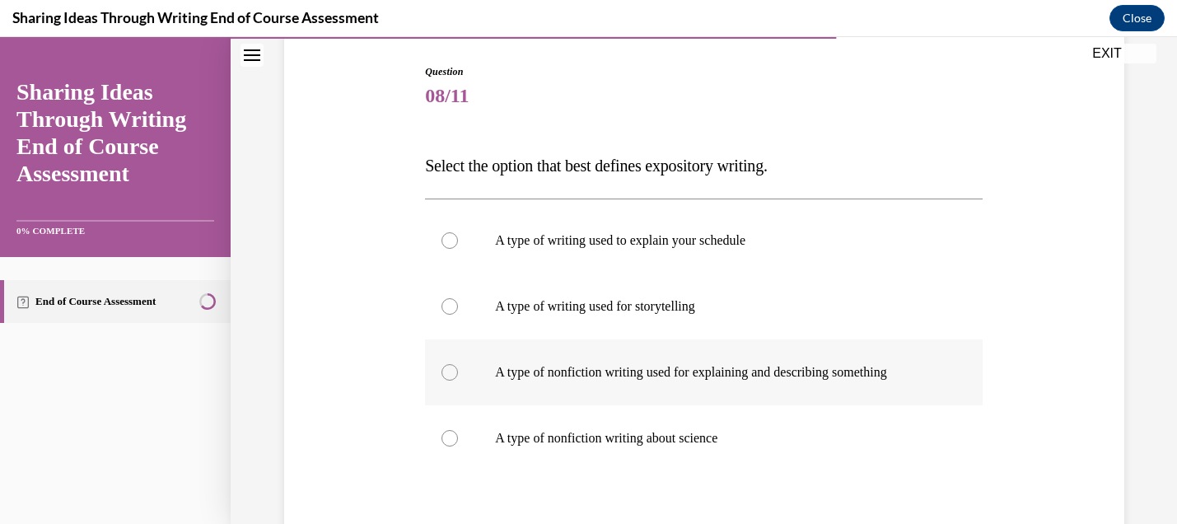
click at [852, 377] on p "A type of nonfiction writing used for explaining and describing something" at bounding box center [718, 372] width 446 height 16
click at [458, 377] on input "A type of nonfiction writing used for explaining and describing something" at bounding box center [449, 372] width 16 height 16
radio input "true"
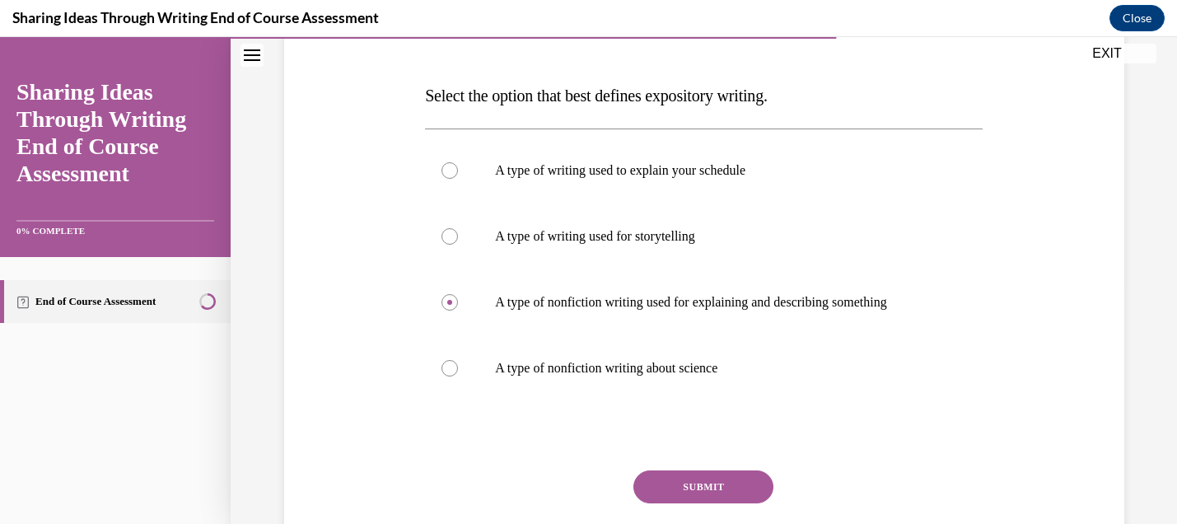
scroll to position [329, 0]
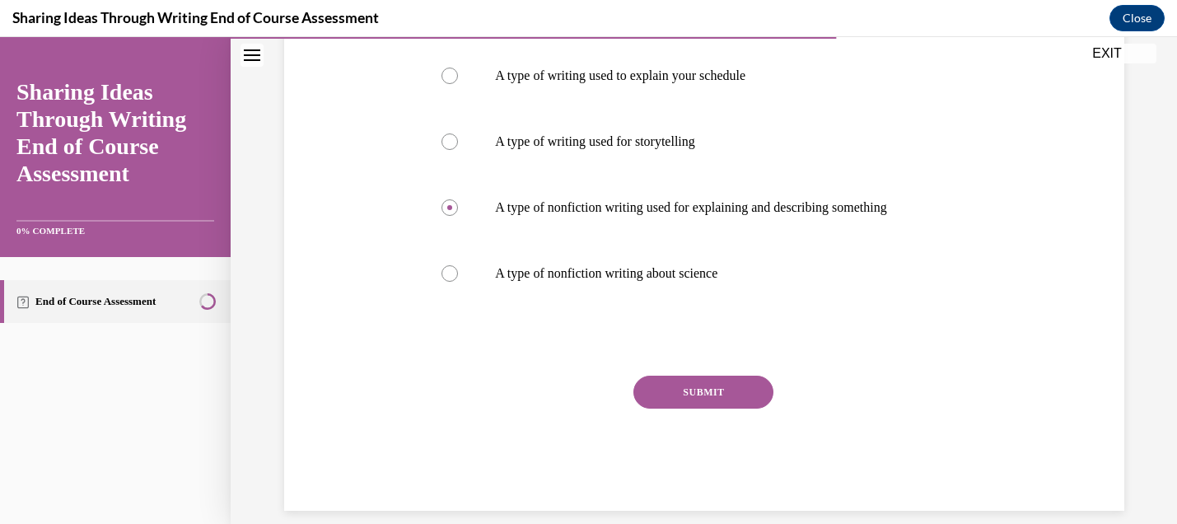
click at [712, 391] on button "SUBMIT" at bounding box center [703, 392] width 140 height 33
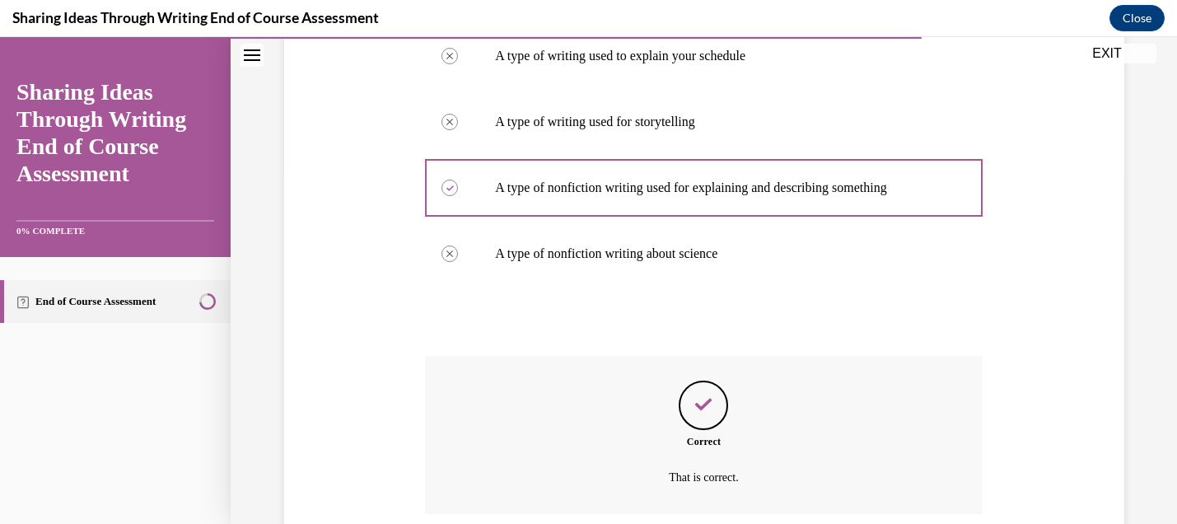
scroll to position [483, 0]
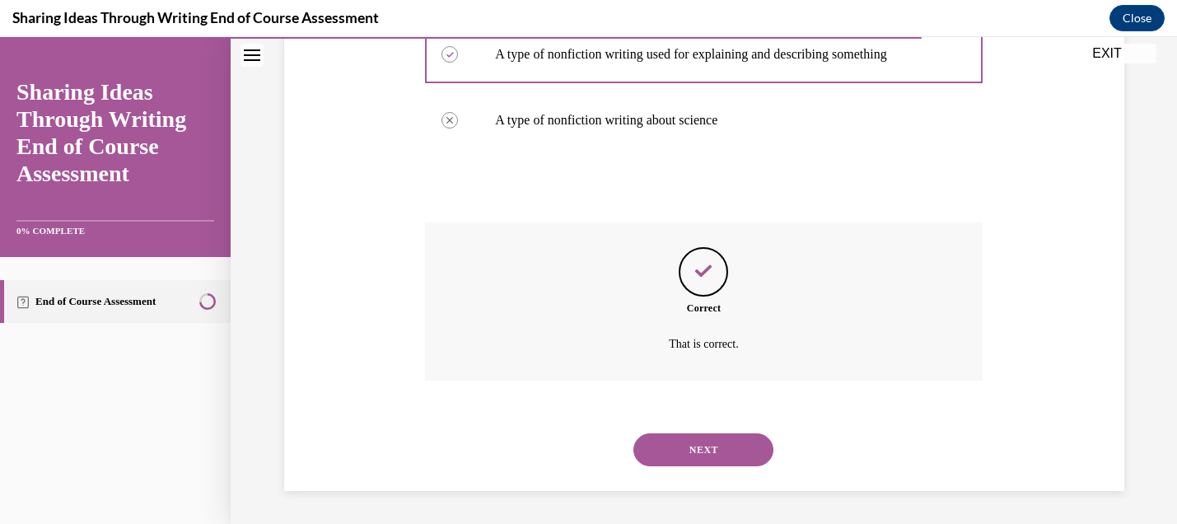
click at [716, 445] on button "NEXT" at bounding box center [703, 449] width 140 height 33
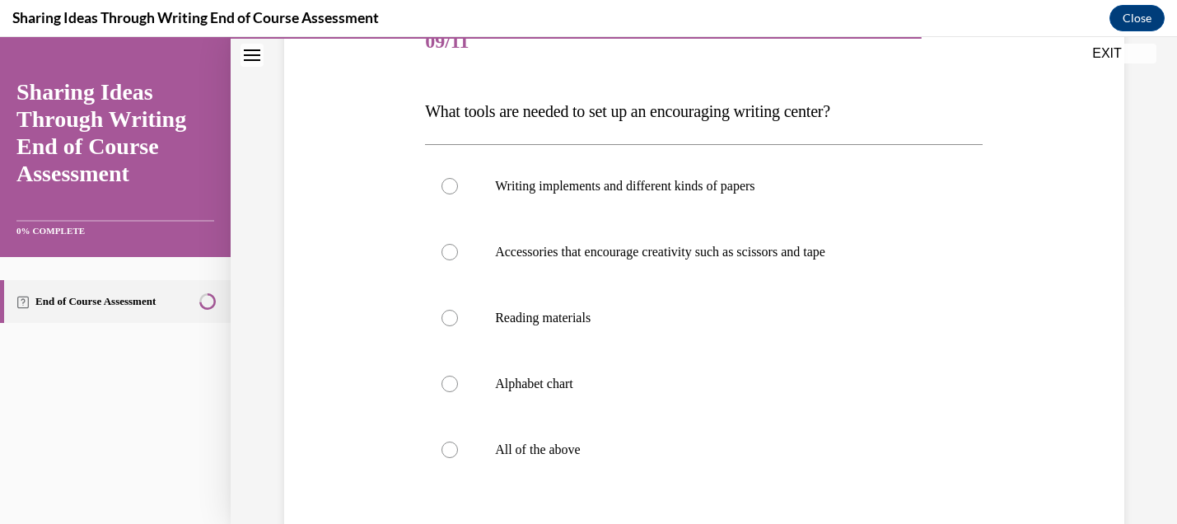
scroll to position [247, 0]
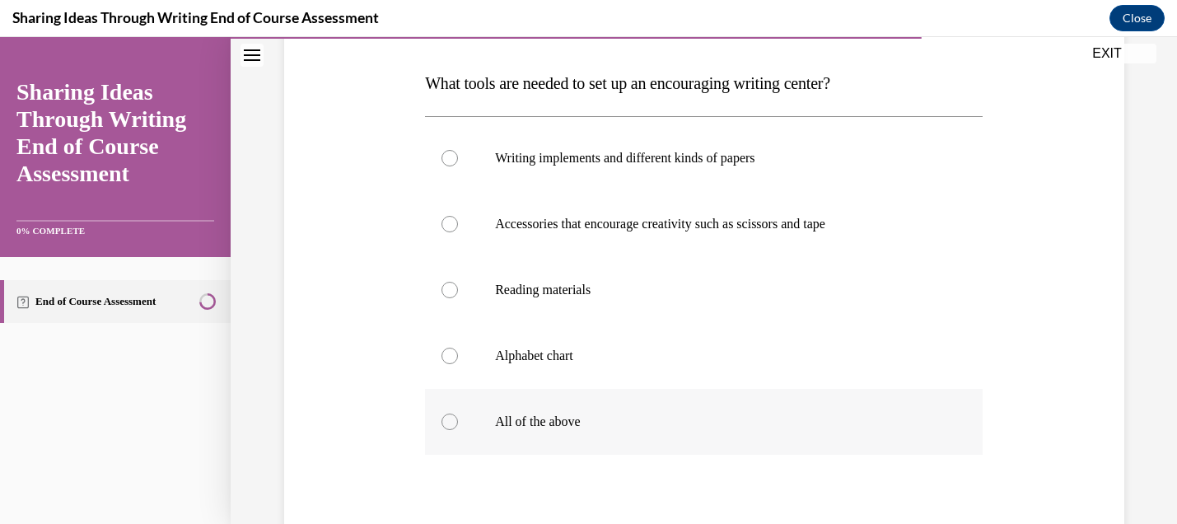
click at [504, 420] on p "All of the above" at bounding box center [718, 421] width 446 height 16
click at [458, 420] on input "All of the above" at bounding box center [449, 421] width 16 height 16
radio input "true"
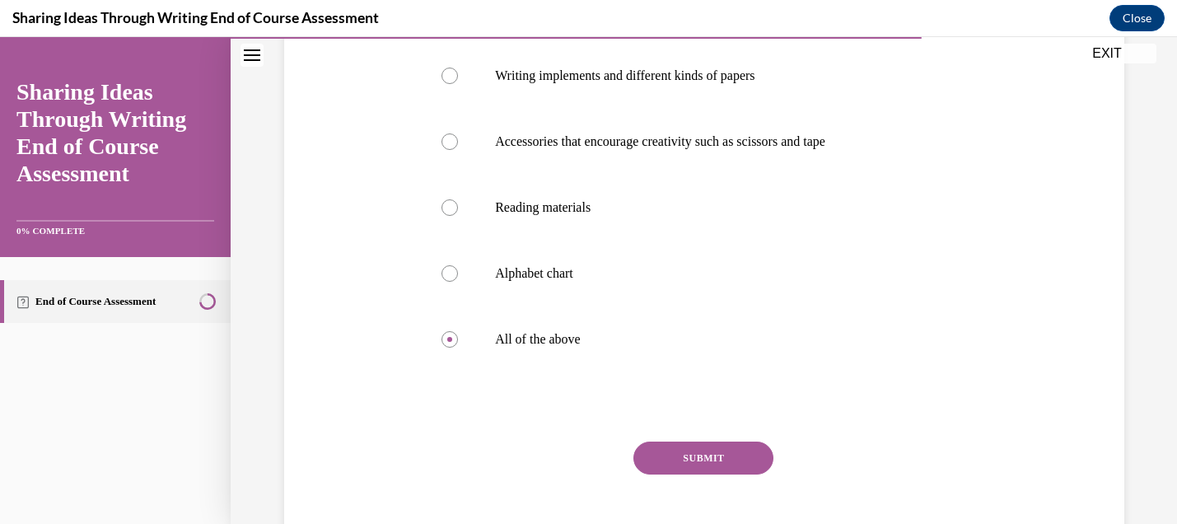
click at [721, 456] on button "SUBMIT" at bounding box center [703, 457] width 140 height 33
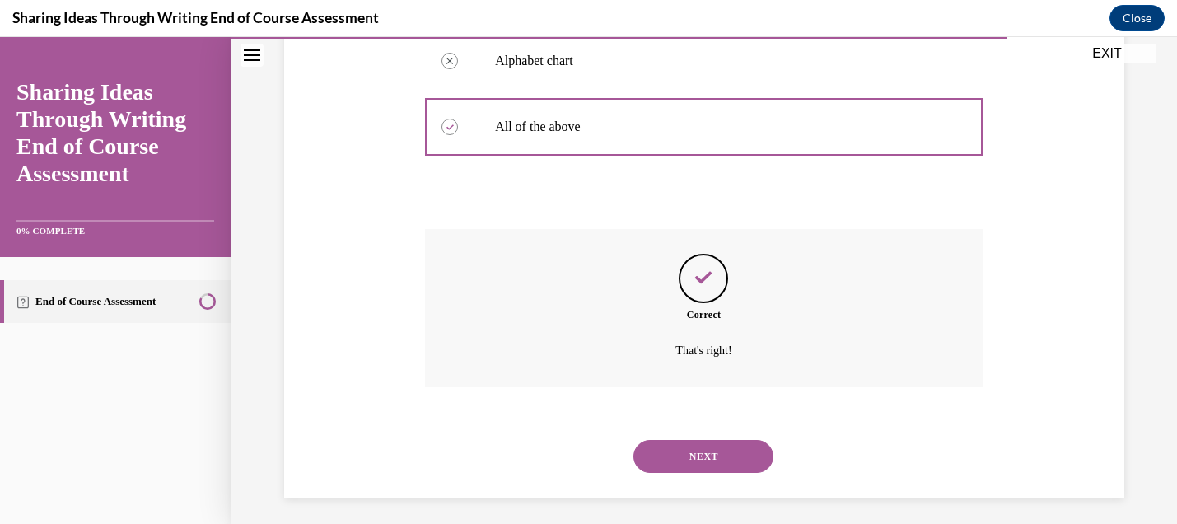
scroll to position [549, 0]
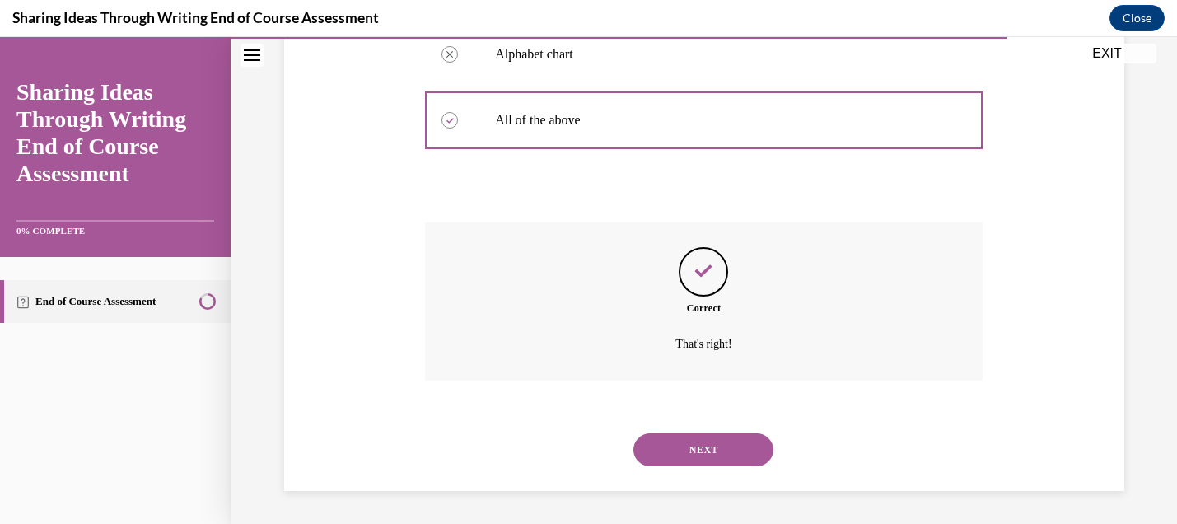
click at [735, 447] on button "NEXT" at bounding box center [703, 449] width 140 height 33
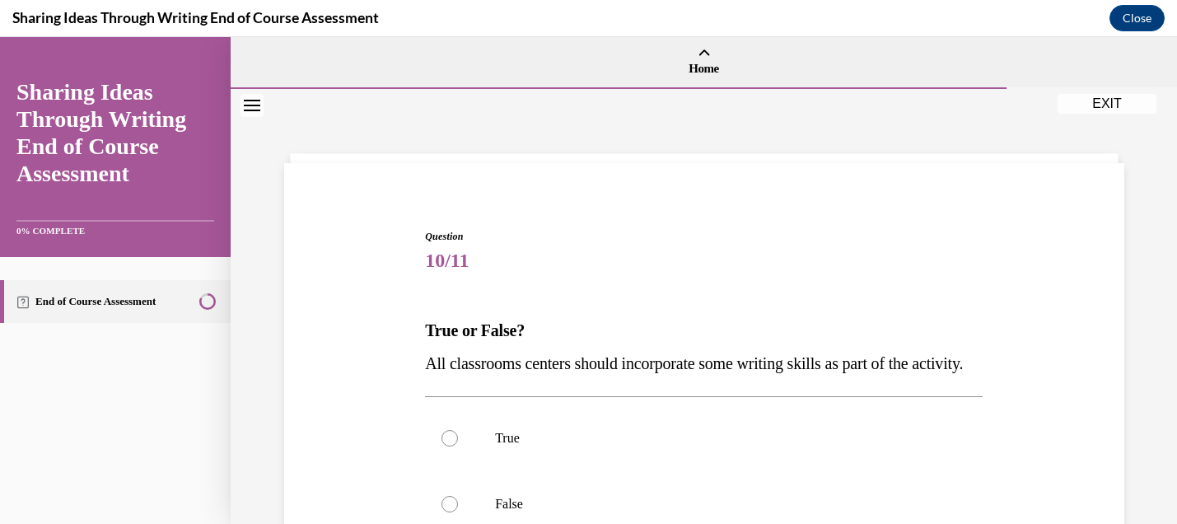
scroll to position [82, 0]
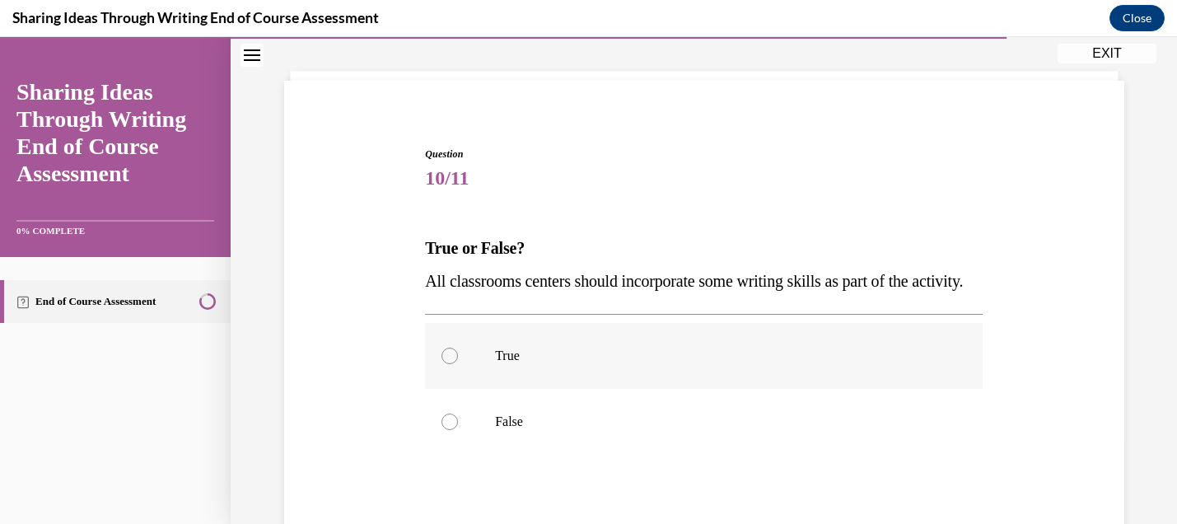
click at [616, 385] on label "True" at bounding box center [704, 356] width 558 height 66
click at [458, 364] on input "True" at bounding box center [449, 356] width 16 height 16
radio input "true"
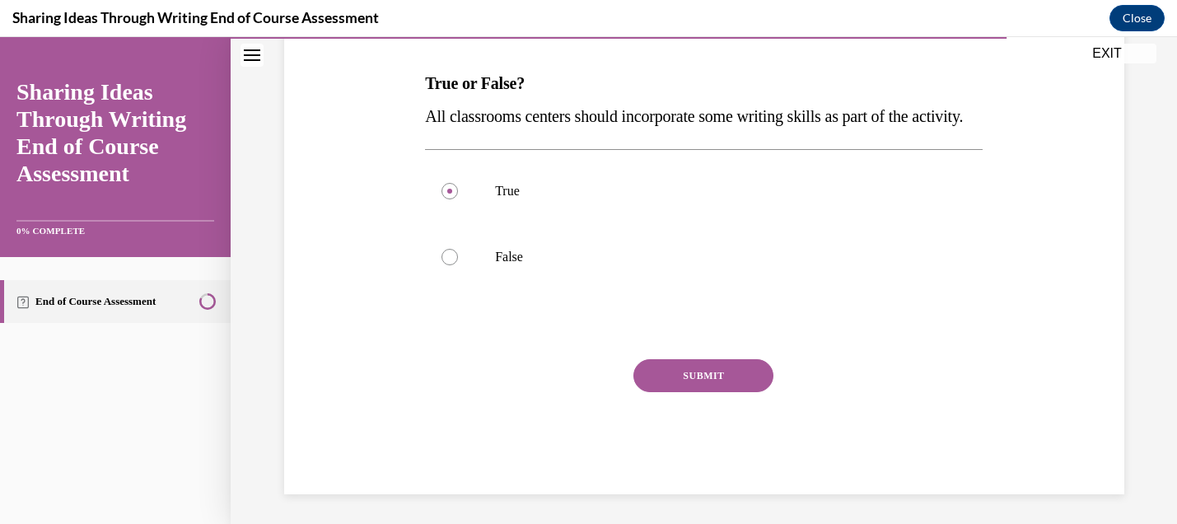
click at [647, 392] on button "SUBMIT" at bounding box center [703, 375] width 140 height 33
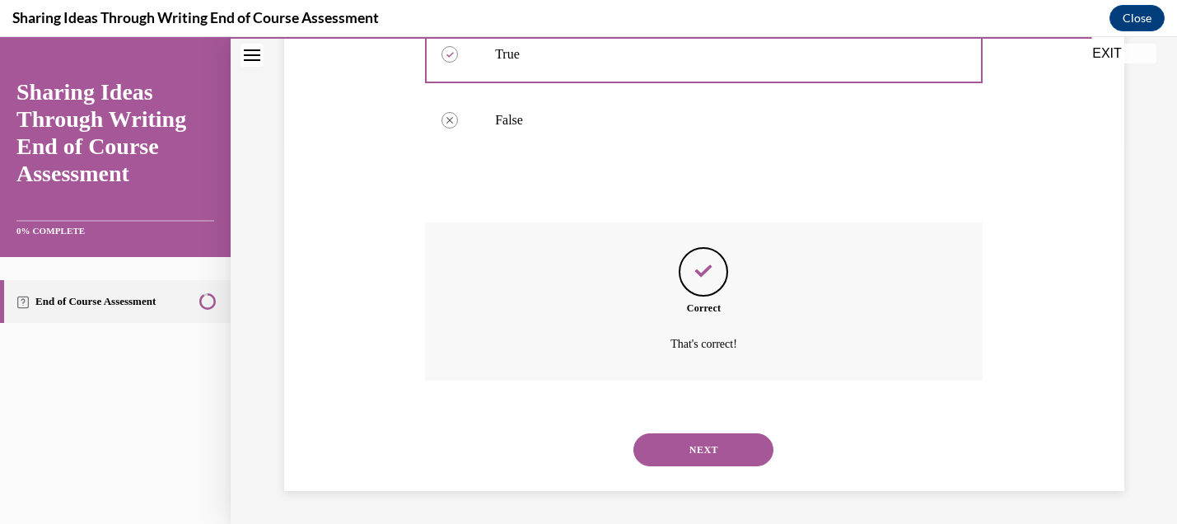
scroll to position [417, 0]
click at [722, 445] on button "NEXT" at bounding box center [703, 449] width 140 height 33
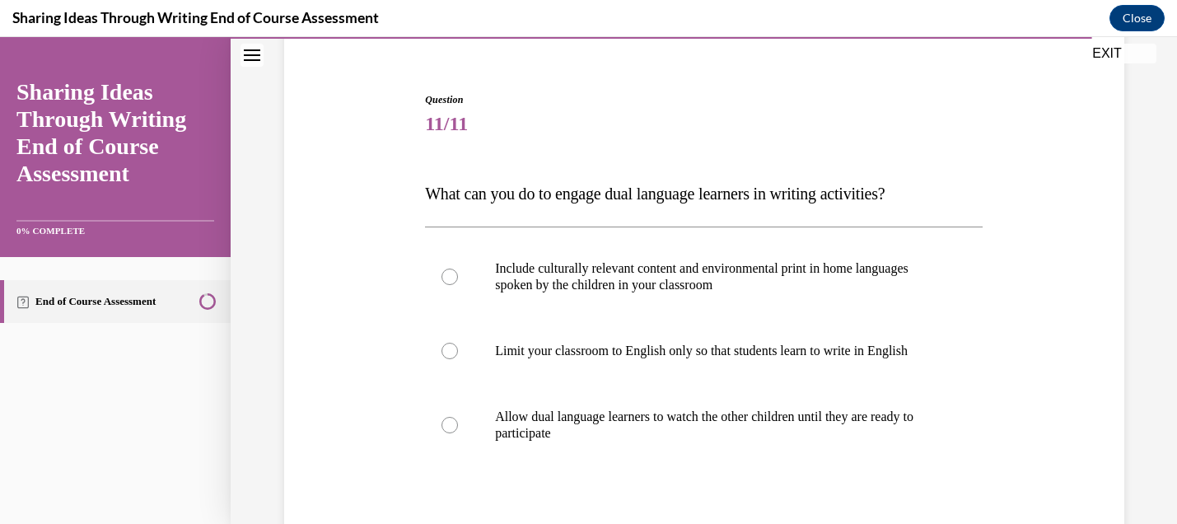
scroll to position [165, 0]
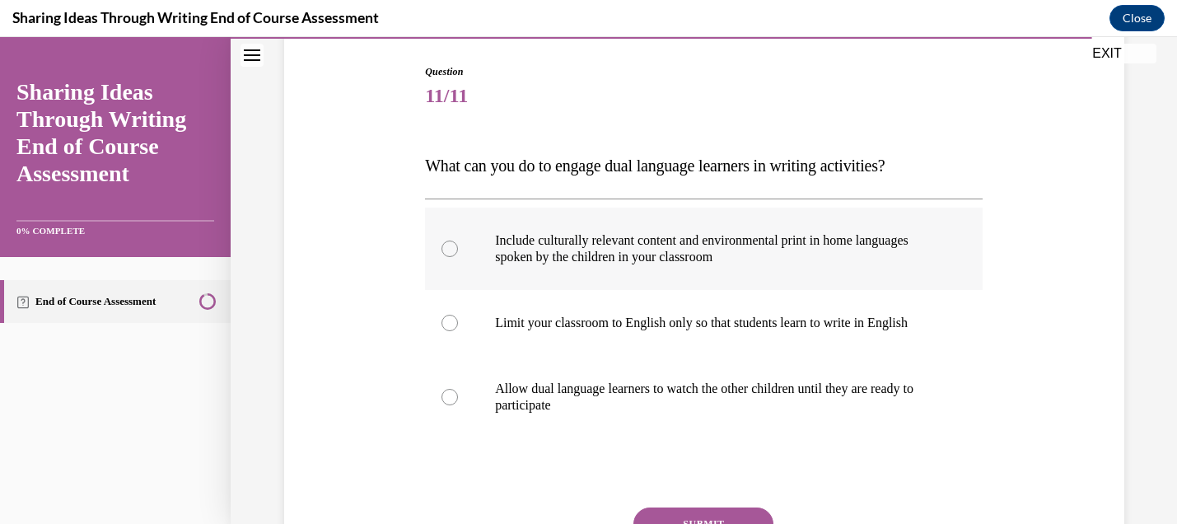
click at [713, 253] on p "Include culturally relevant content and environmental print in home languages s…" at bounding box center [718, 248] width 446 height 33
click at [458, 253] on input "Include culturally relevant content and environmental print in home languages s…" at bounding box center [449, 248] width 16 height 16
radio input "true"
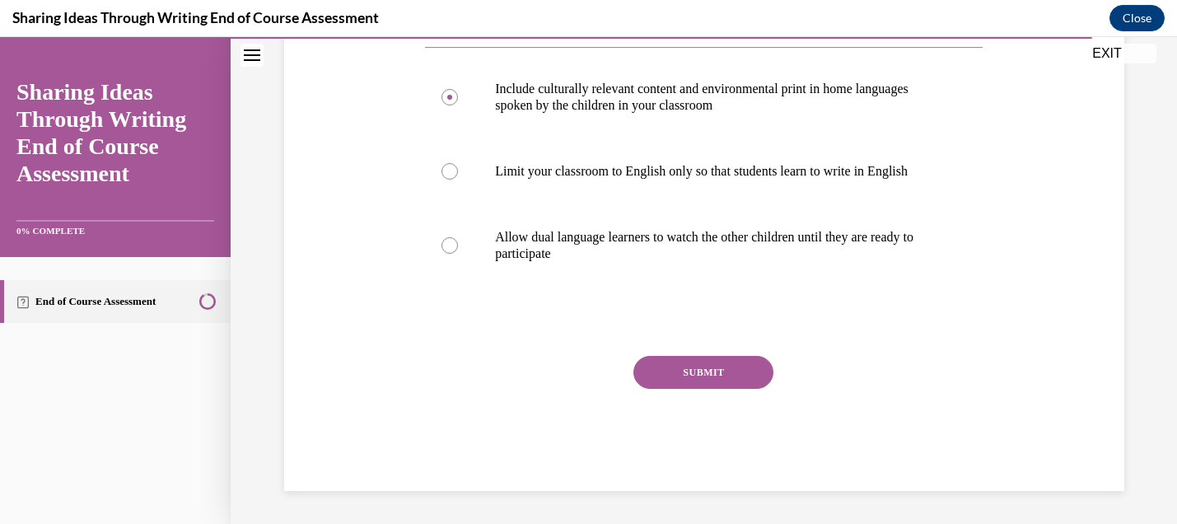
click at [710, 367] on button "SUBMIT" at bounding box center [703, 372] width 140 height 33
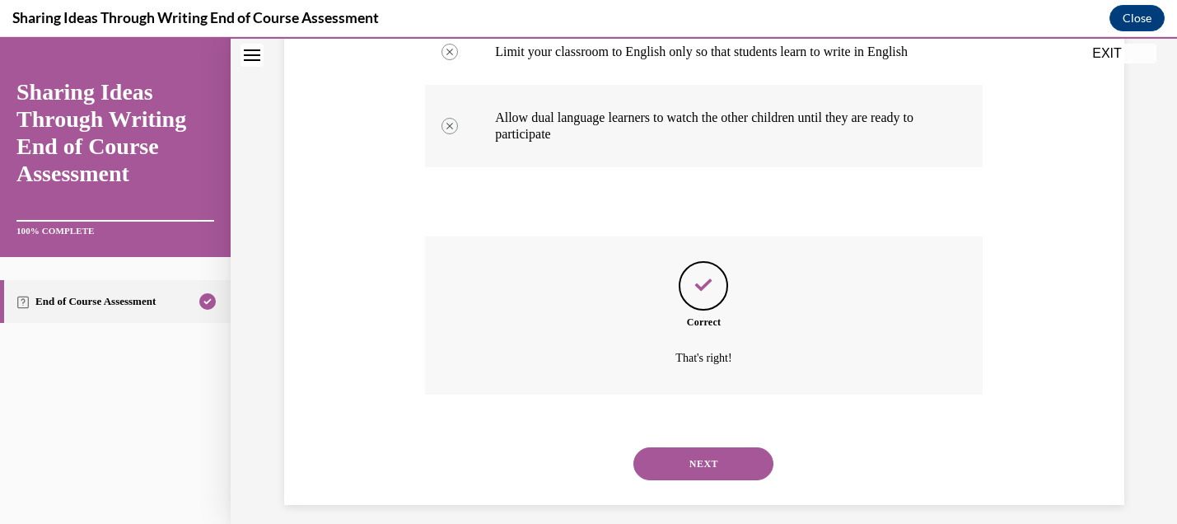
scroll to position [450, 0]
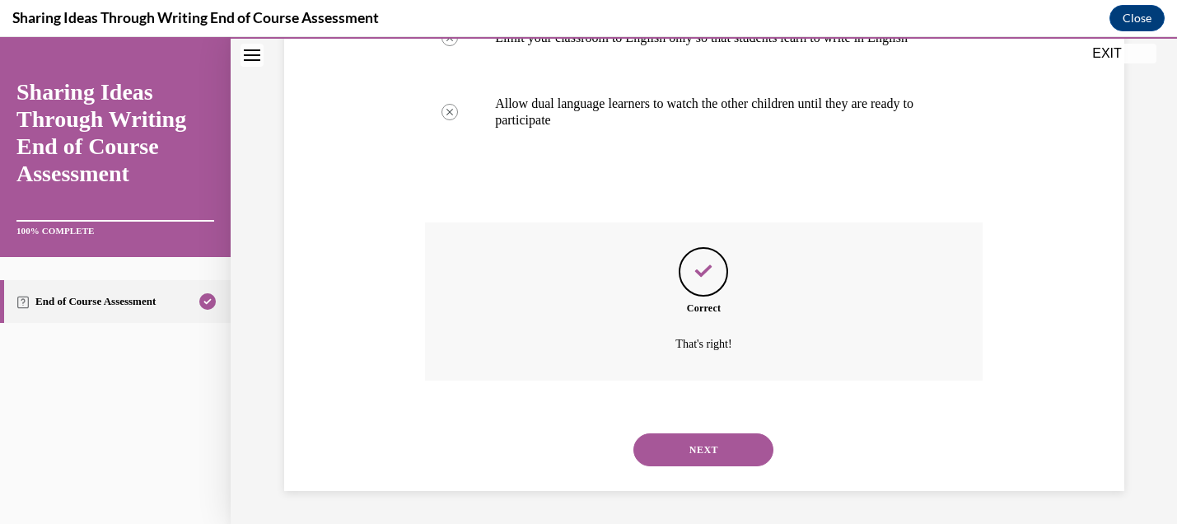
click at [721, 420] on div "SUBMIT NEXT" at bounding box center [704, 448] width 558 height 86
click at [728, 443] on button "NEXT" at bounding box center [703, 449] width 140 height 33
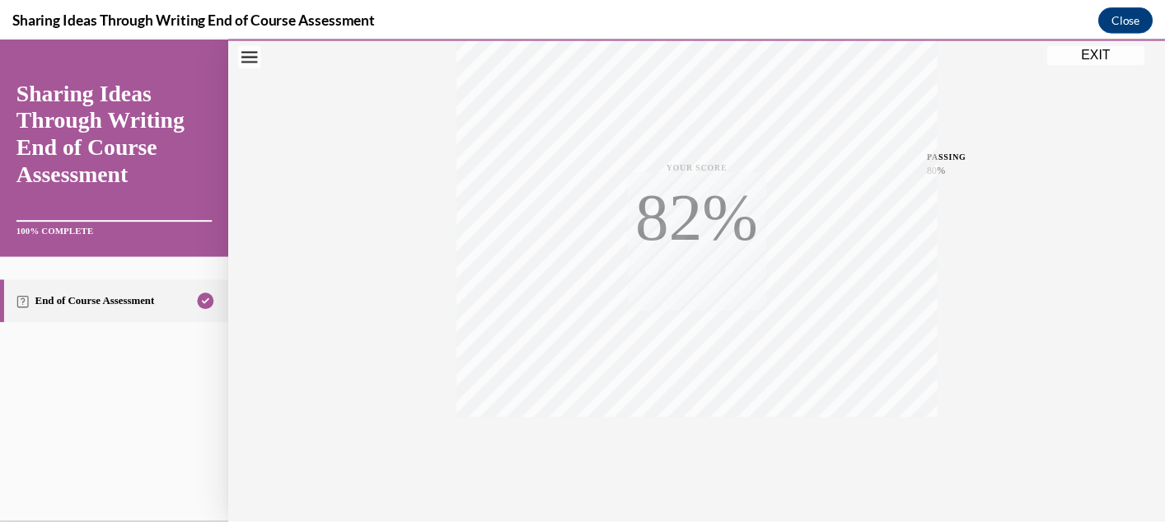
scroll to position [357, 0]
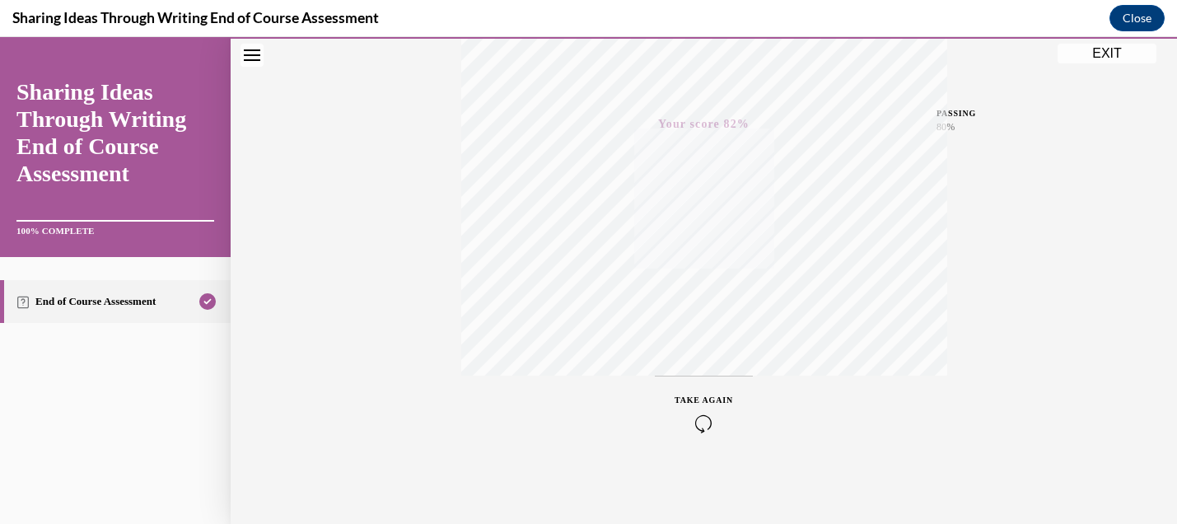
click at [1109, 57] on button "EXIT" at bounding box center [1107, 54] width 99 height 20
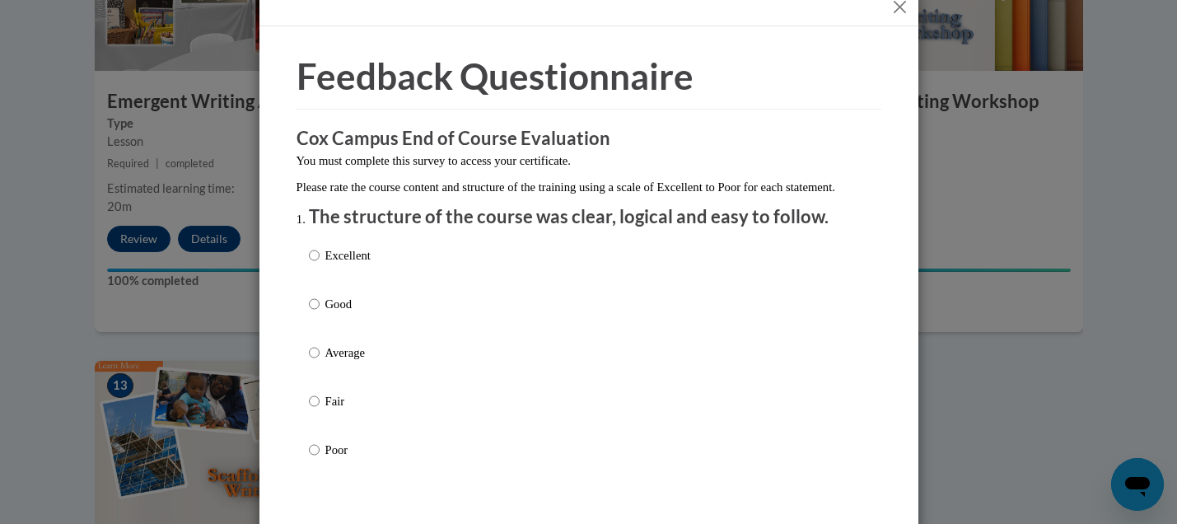
scroll to position [0, 0]
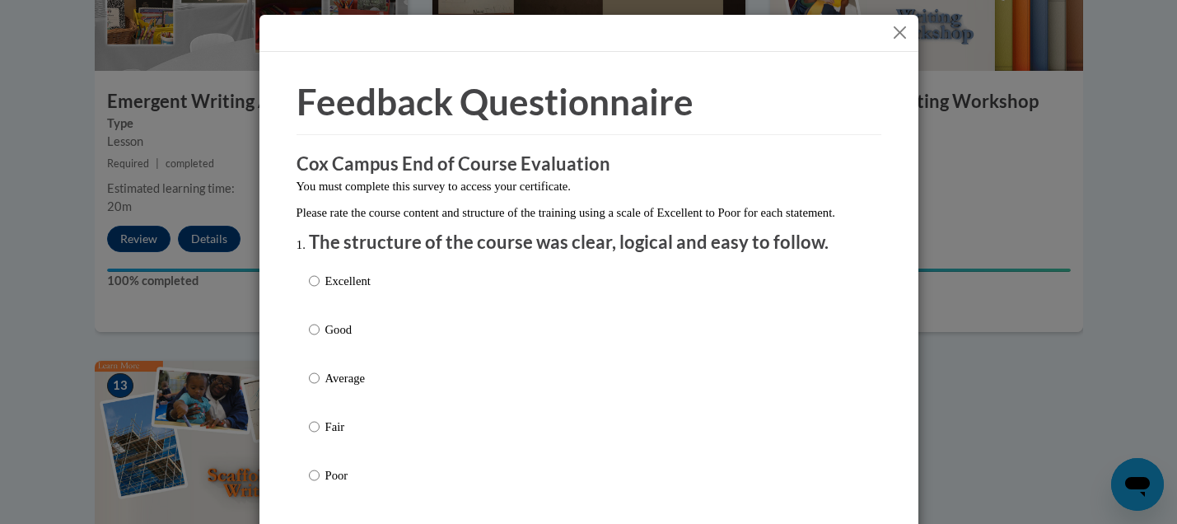
click at [325, 387] on p "Average" at bounding box center [347, 378] width 45 height 18
click at [320, 387] on input "Average" at bounding box center [314, 378] width 11 height 18
radio input "true"
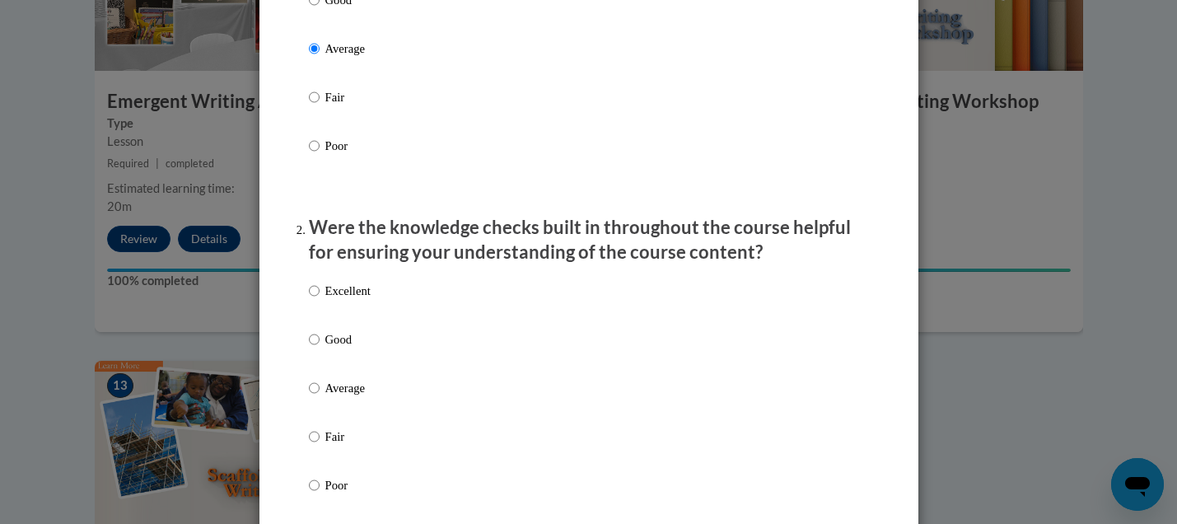
click at [349, 397] on p "Average" at bounding box center [347, 388] width 45 height 18
click at [320, 397] on input "Average" at bounding box center [314, 388] width 11 height 18
radio input "true"
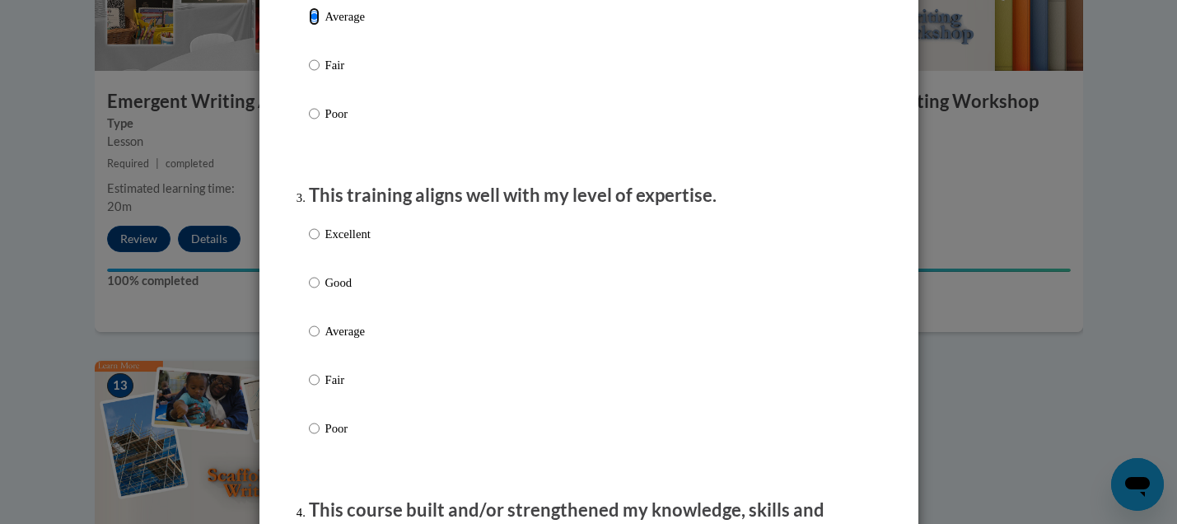
scroll to position [824, 0]
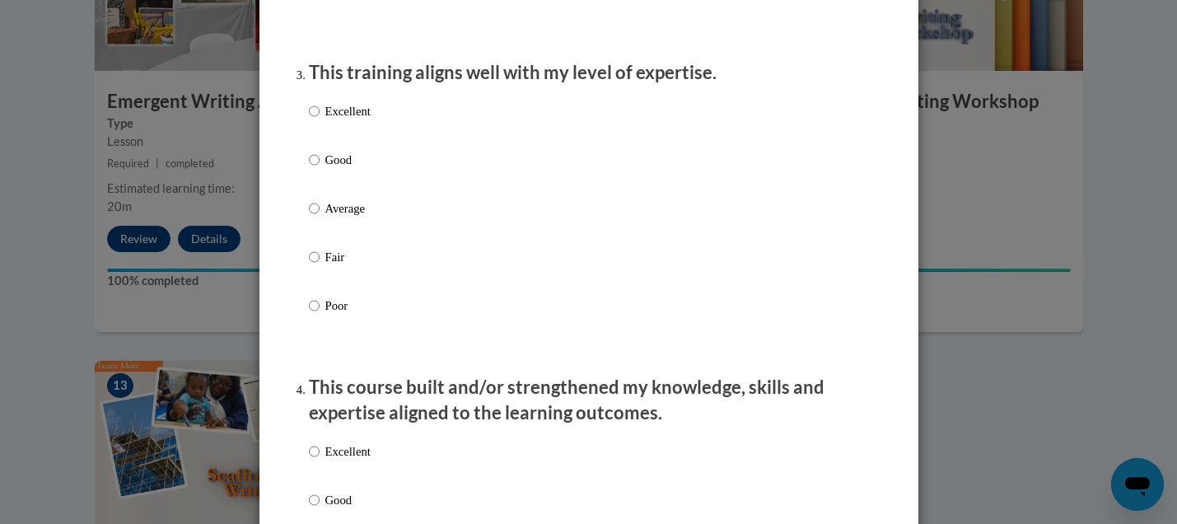
click at [357, 217] on p "Average" at bounding box center [347, 208] width 45 height 18
click at [320, 217] on input "Average" at bounding box center [314, 208] width 11 height 18
radio input "true"
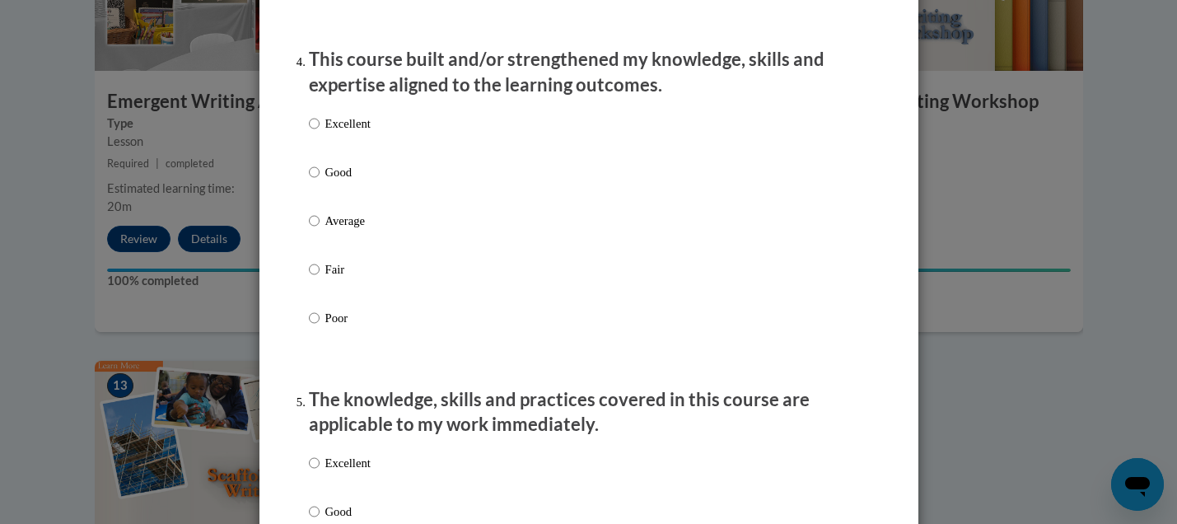
scroll to position [1153, 0]
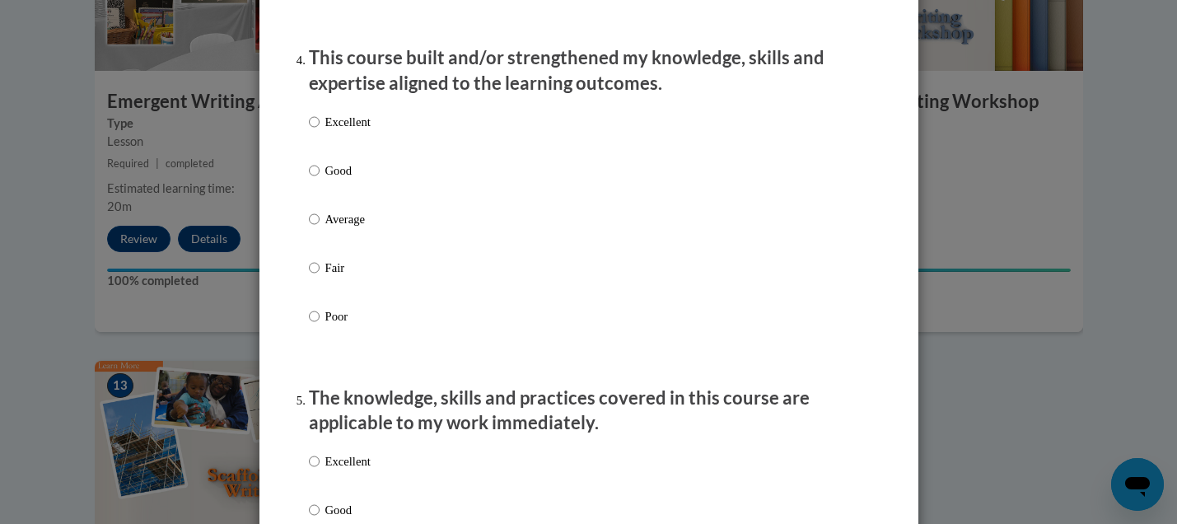
click at [367, 222] on div "Excellent Good Average Fair Poor" at bounding box center [589, 239] width 560 height 268
click at [343, 227] on p "Average" at bounding box center [347, 219] width 45 height 18
click at [320, 227] on input "Average" at bounding box center [314, 219] width 11 height 18
radio input "true"
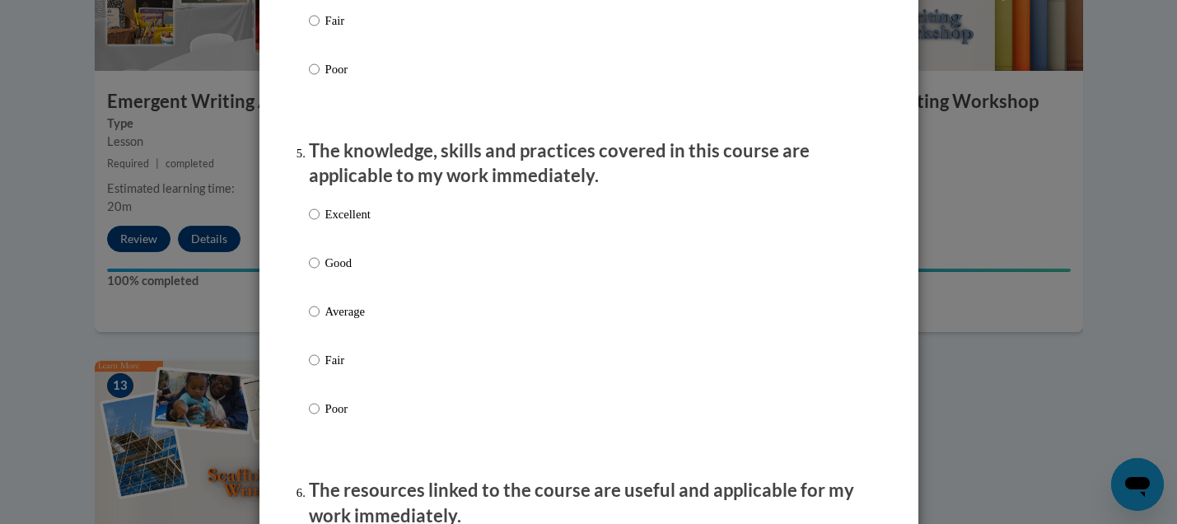
click at [329, 320] on p "Average" at bounding box center [347, 311] width 45 height 18
click at [320, 320] on input "Average" at bounding box center [314, 311] width 11 height 18
radio input "true"
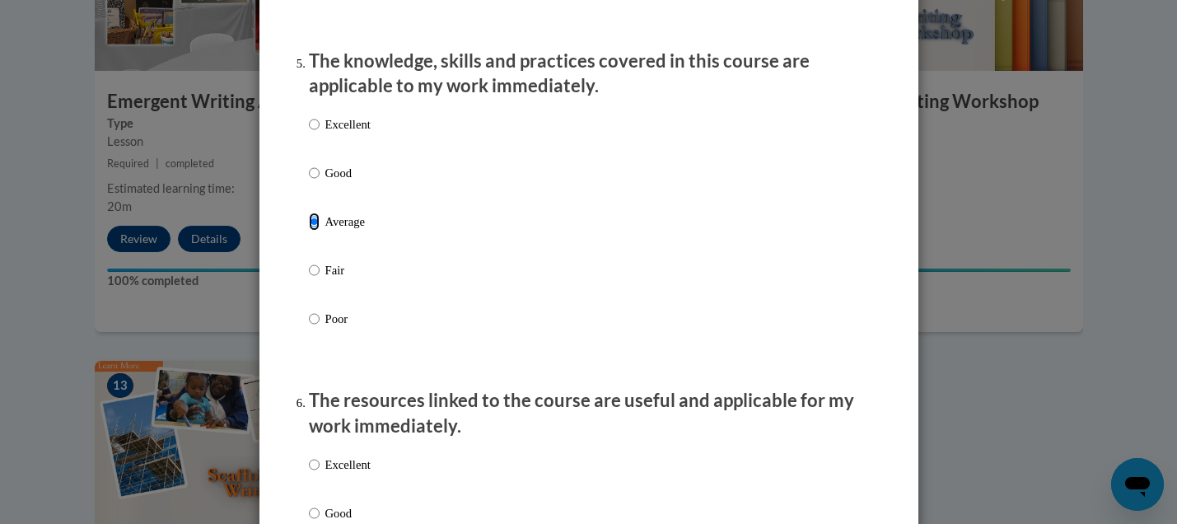
scroll to position [1730, 0]
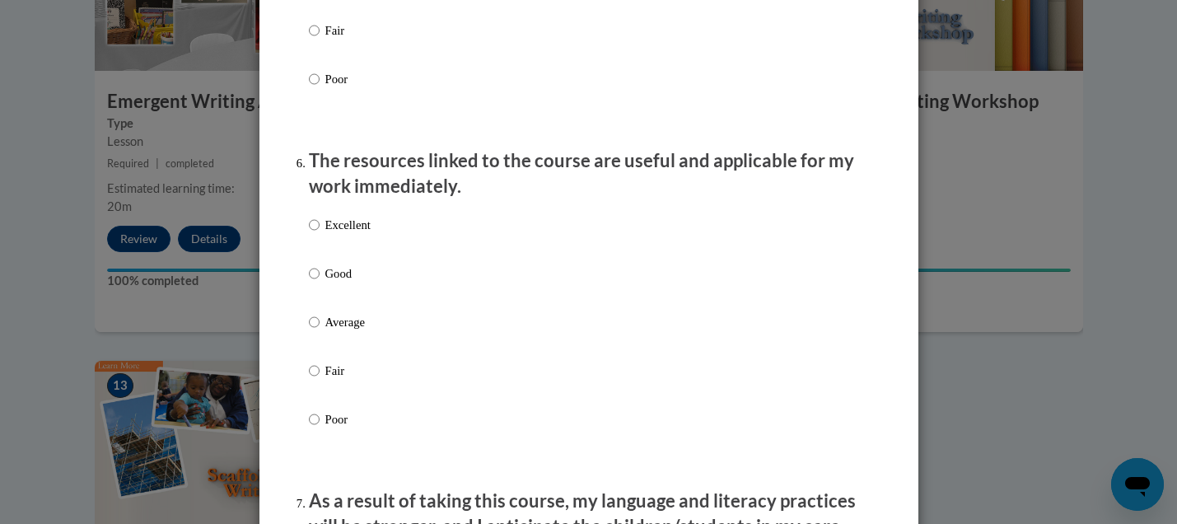
click at [330, 331] on p "Average" at bounding box center [347, 322] width 45 height 18
click at [320, 331] on input "Average" at bounding box center [314, 322] width 11 height 18
radio input "true"
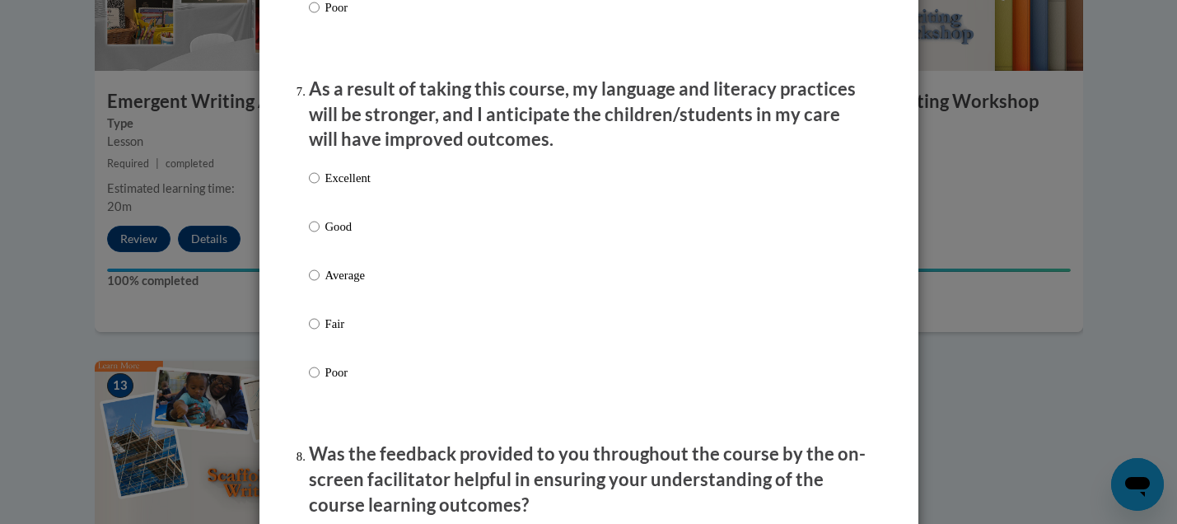
click at [340, 284] on p "Average" at bounding box center [347, 275] width 45 height 18
click at [320, 284] on input "Average" at bounding box center [314, 275] width 11 height 18
radio input "true"
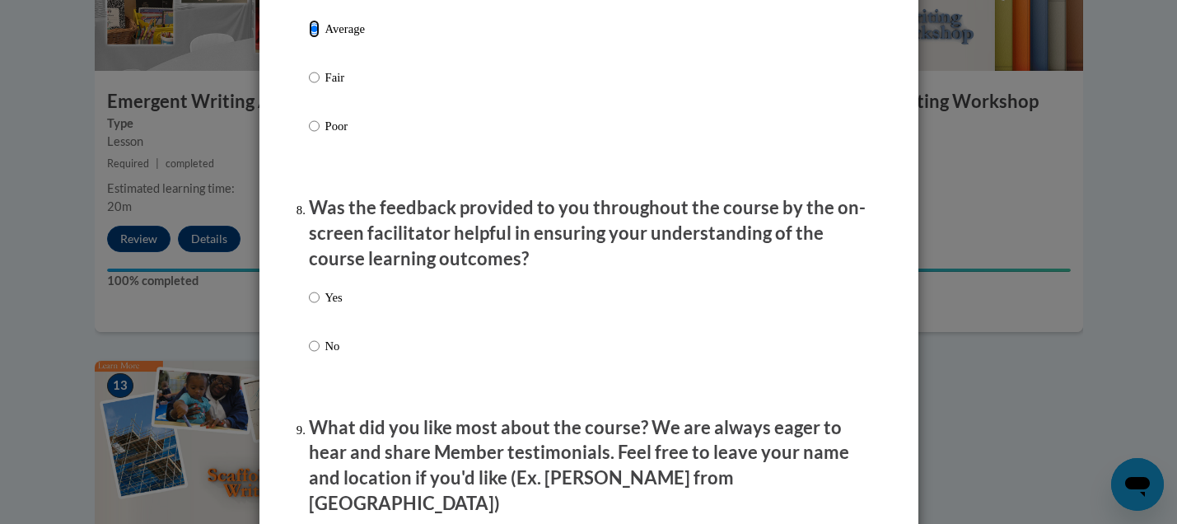
scroll to position [2388, 0]
click at [325, 305] on p "Yes" at bounding box center [333, 296] width 17 height 18
click at [320, 305] on input "Yes" at bounding box center [314, 296] width 11 height 18
radio input "true"
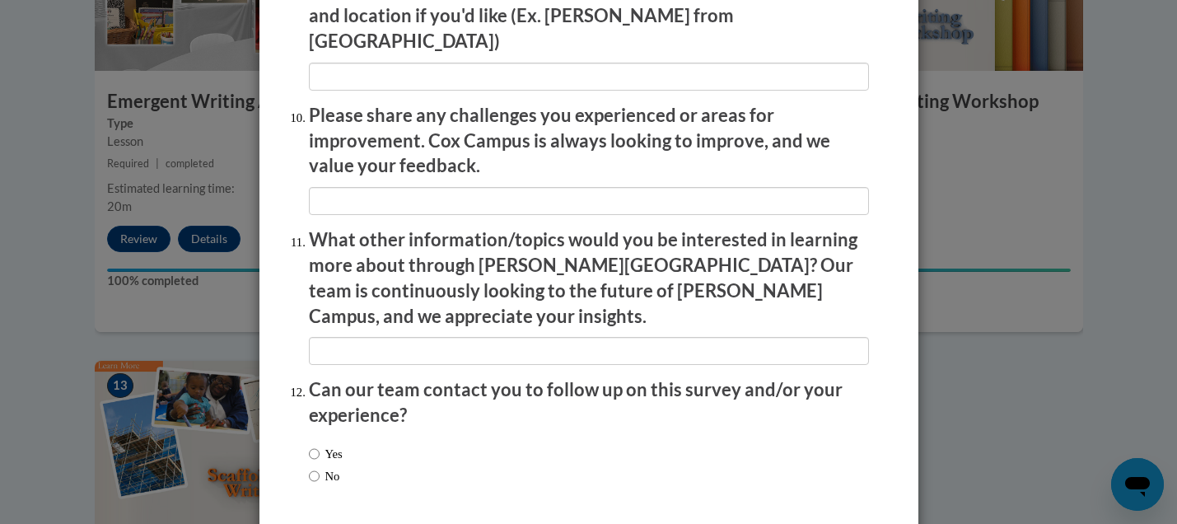
scroll to position [2898, 0]
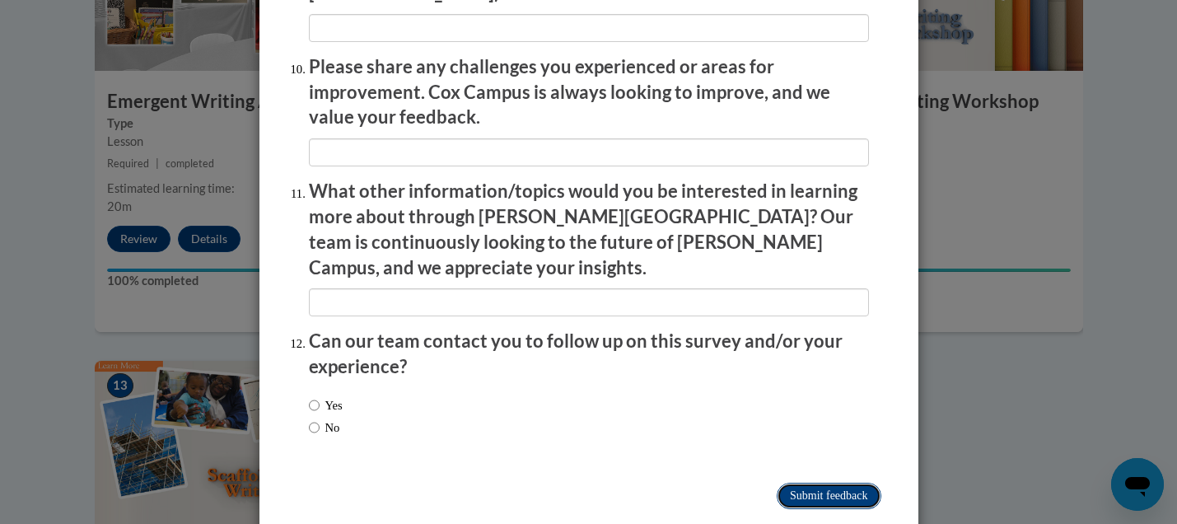
click at [801, 483] on input "Submit feedback" at bounding box center [829, 496] width 104 height 26
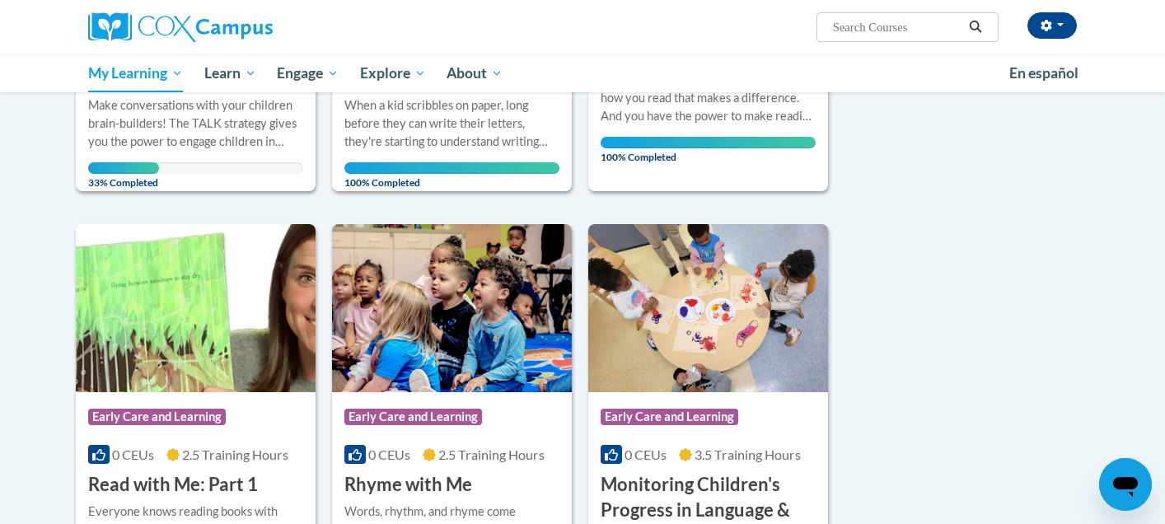
scroll to position [412, 0]
